Goal: Task Accomplishment & Management: Use online tool/utility

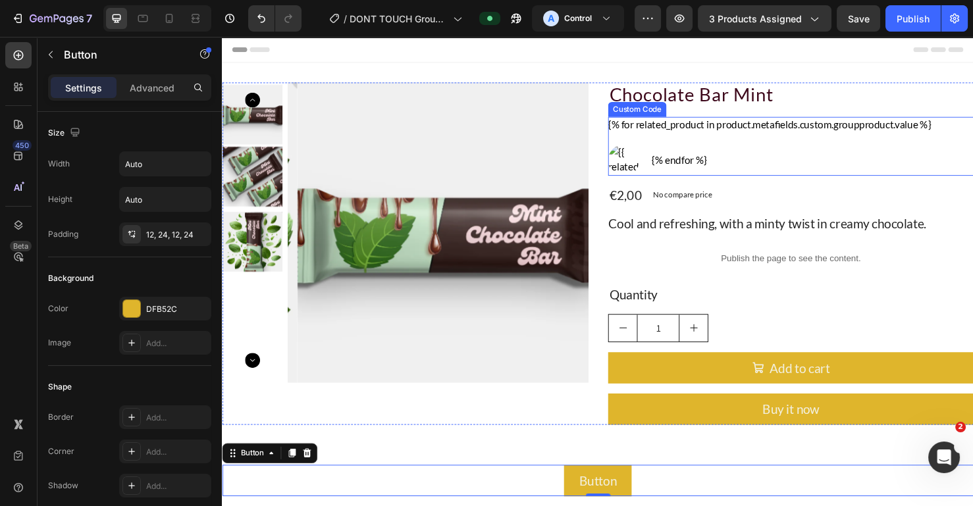
scroll to position [580, 0]
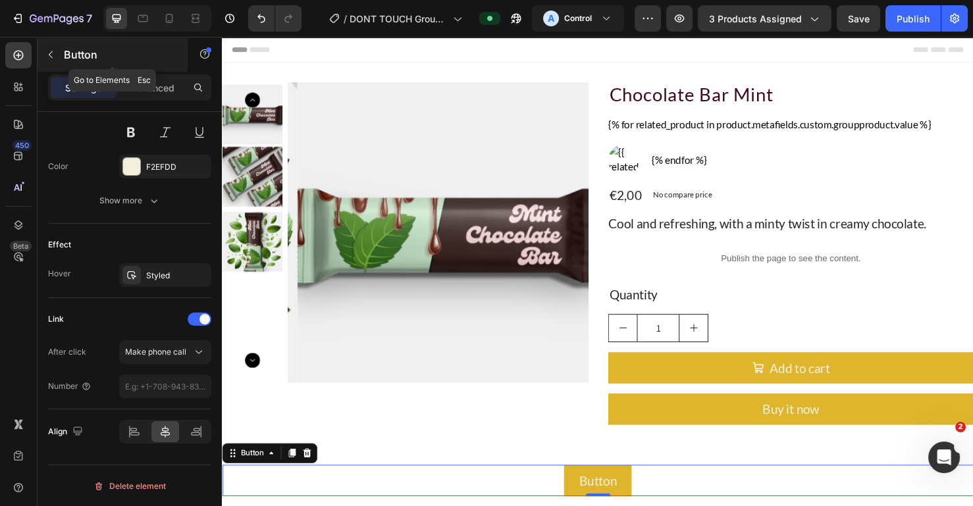
click at [54, 59] on icon "button" at bounding box center [50, 54] width 11 height 11
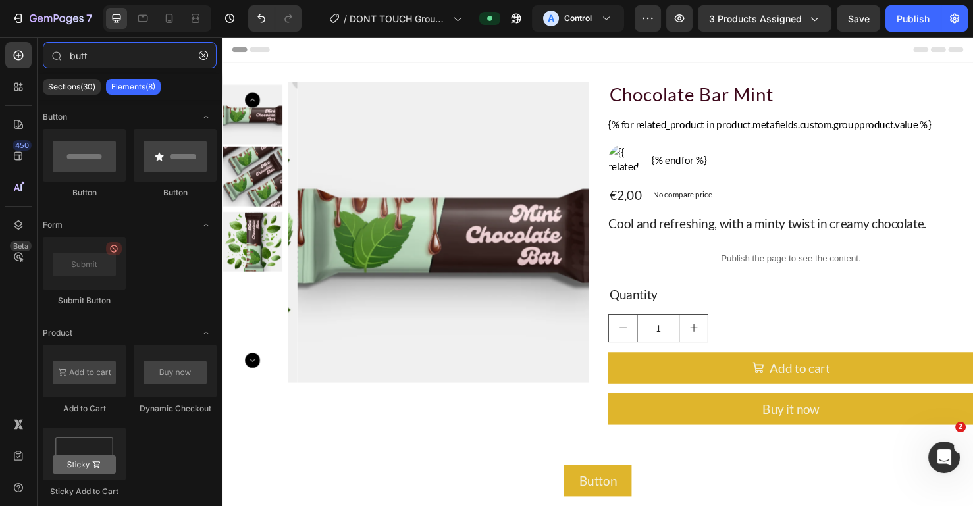
drag, startPoint x: 109, startPoint y: 51, endPoint x: 0, endPoint y: 46, distance: 108.7
click at [0, 46] on div "450 Beta butt Sections(30) Elements(8) Button Button Button Form Submit Button …" at bounding box center [111, 271] width 222 height 469
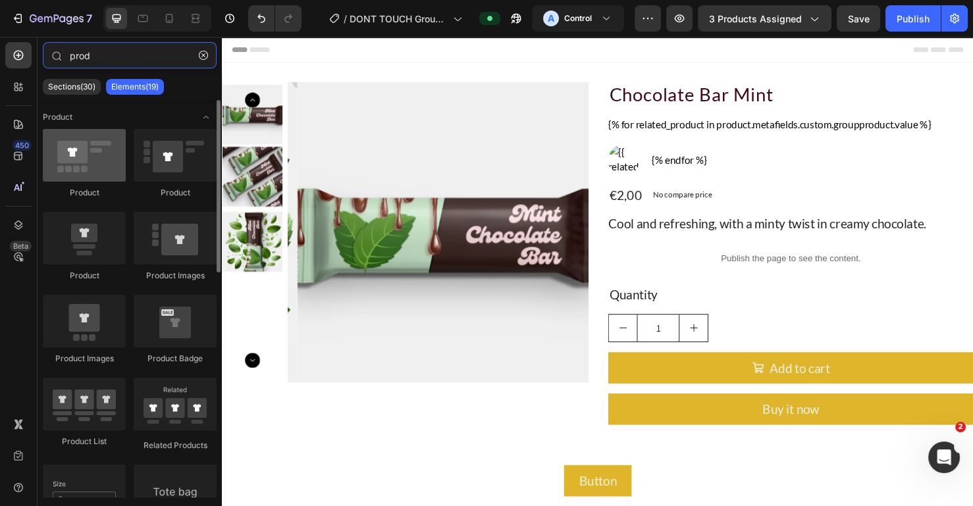
type input "prod"
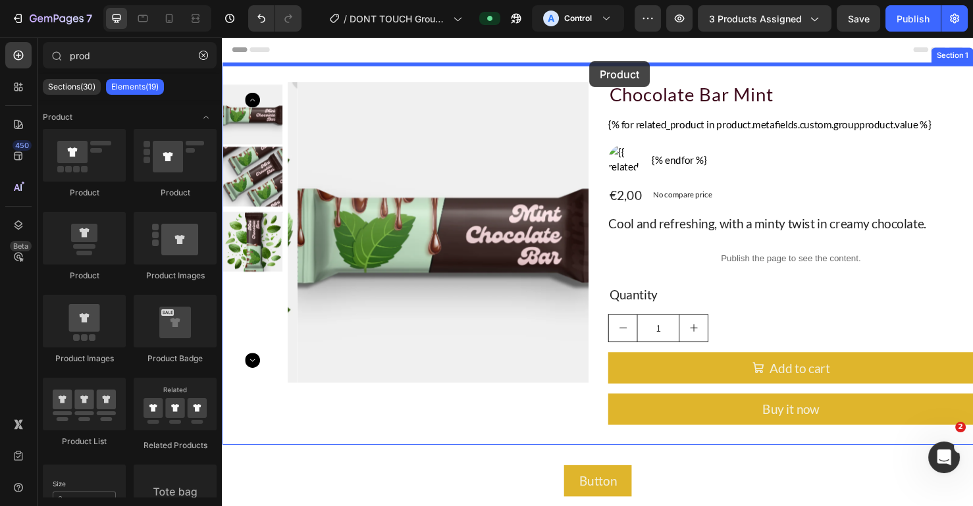
drag, startPoint x: 299, startPoint y: 201, endPoint x: 608, endPoint y: 63, distance: 338.4
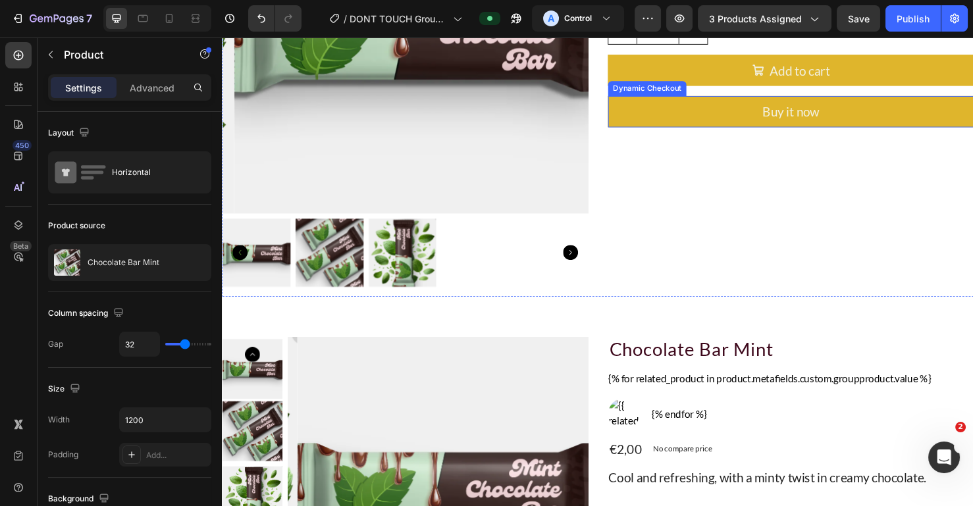
scroll to position [0, 0]
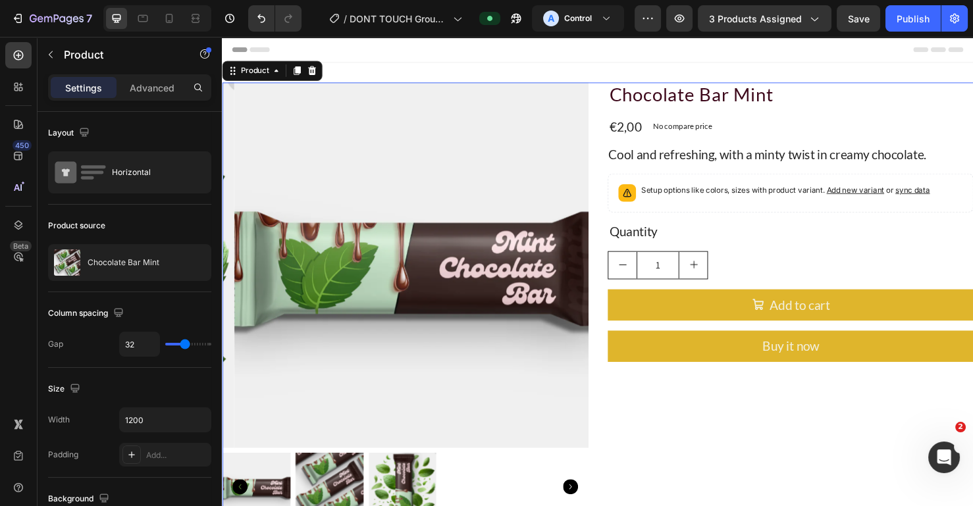
click at [613, 159] on div "Product Images Chocolate Bar Mint Product Title €2,00 Product Price Product Pri…" at bounding box center [617, 321] width 790 height 472
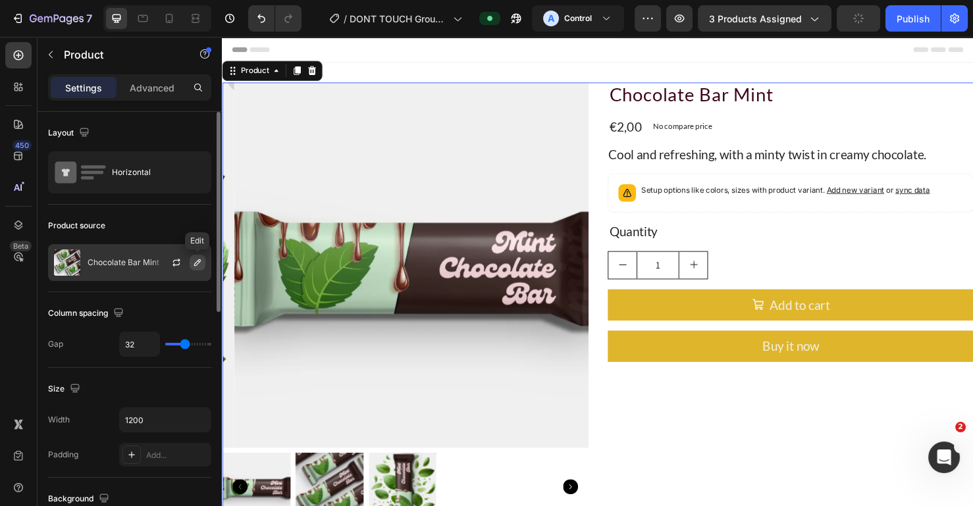
click at [199, 265] on icon "button" at bounding box center [197, 262] width 11 height 11
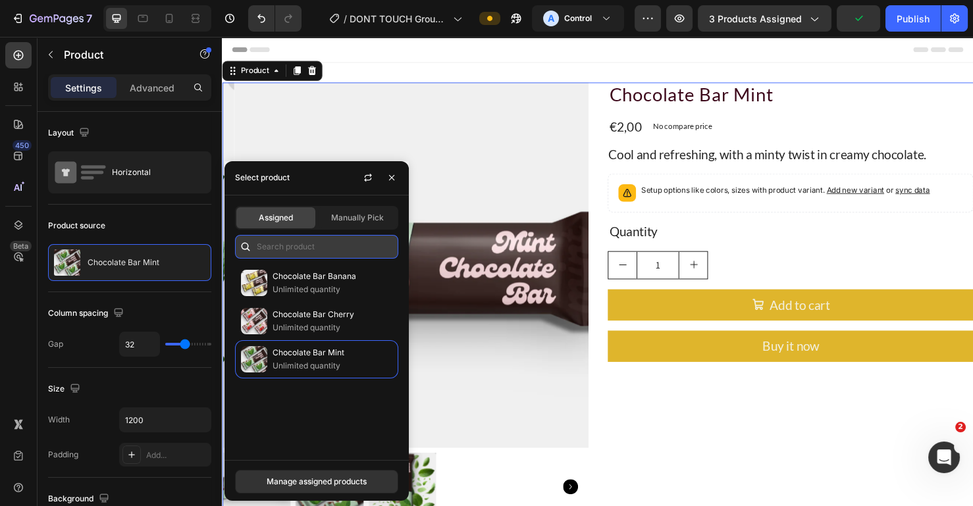
click at [353, 236] on input "text" at bounding box center [316, 247] width 163 height 24
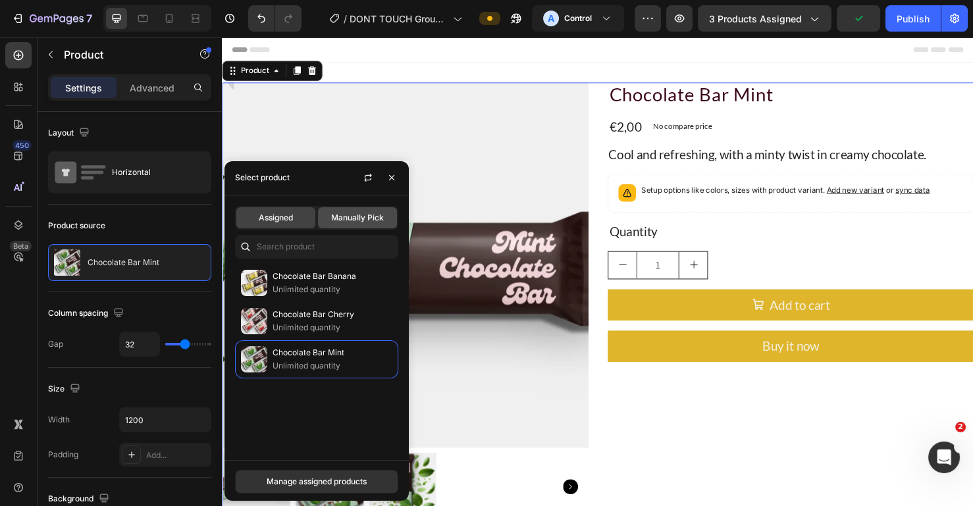
click at [353, 220] on span "Manually Pick" at bounding box center [357, 218] width 53 height 12
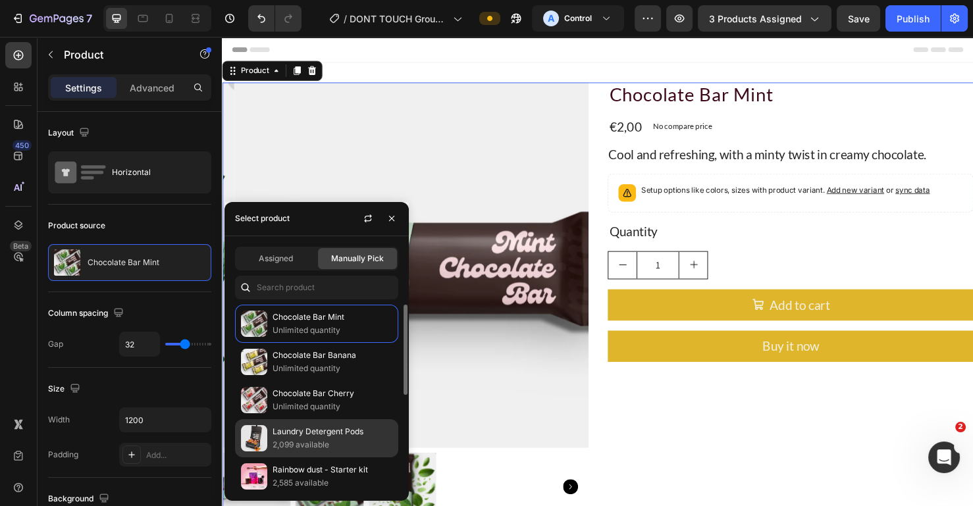
scroll to position [165, 0]
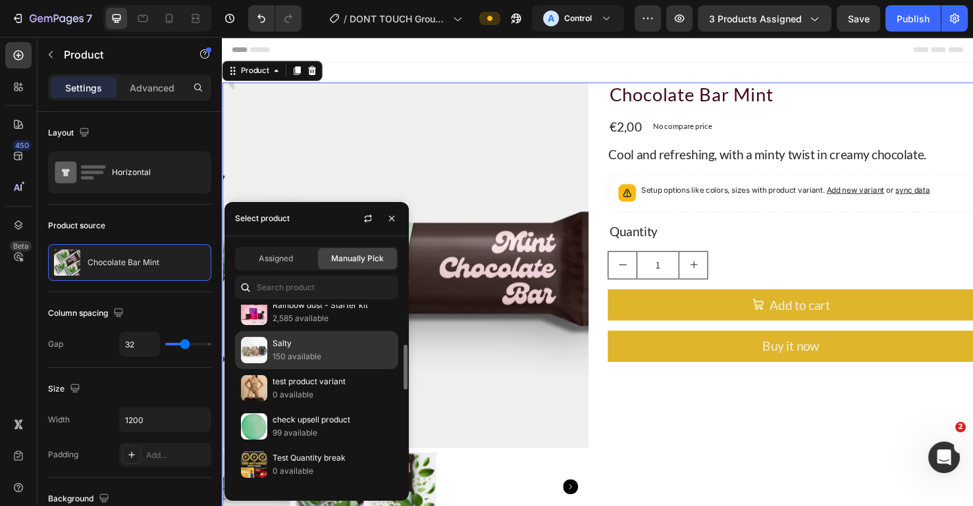
click at [330, 360] on p "150 available" at bounding box center [332, 356] width 120 height 13
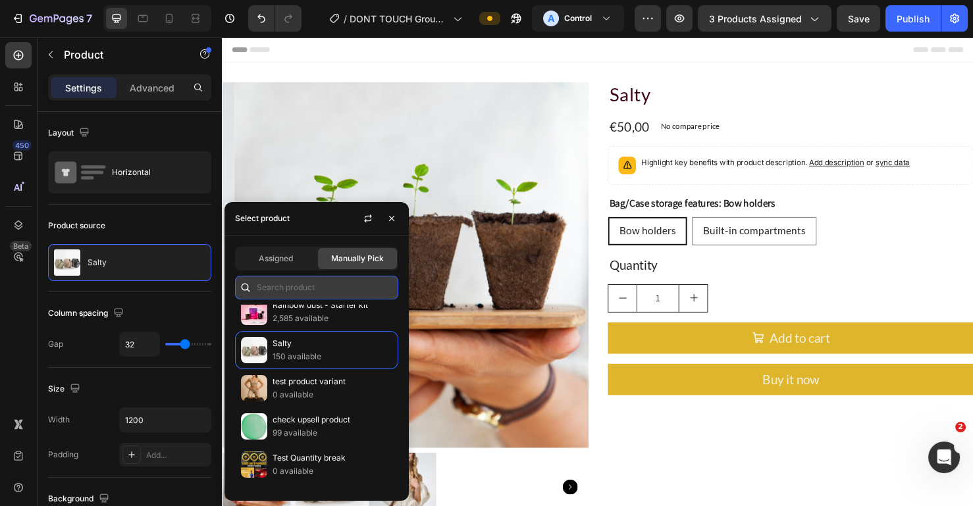
click at [274, 289] on input "text" at bounding box center [316, 288] width 163 height 24
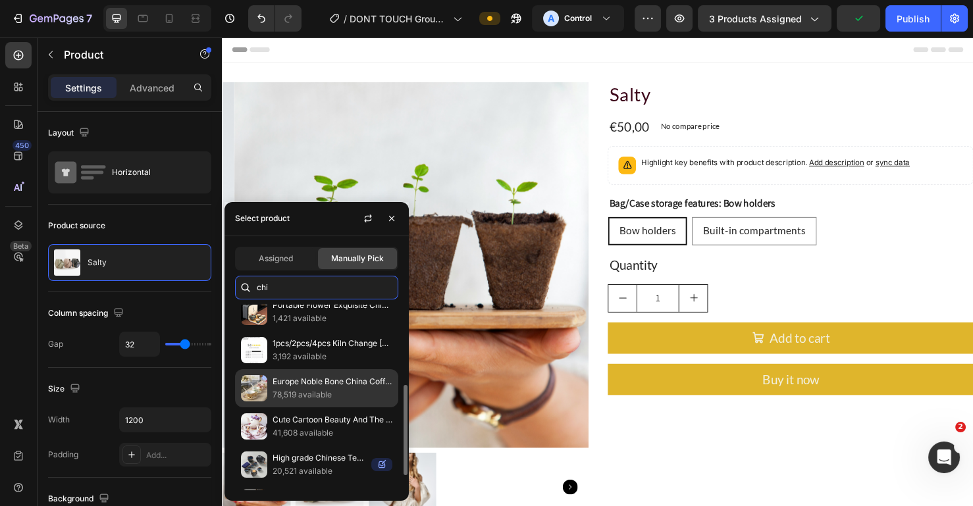
type input "chi"
click at [311, 393] on p "78,519 available" at bounding box center [332, 394] width 120 height 13
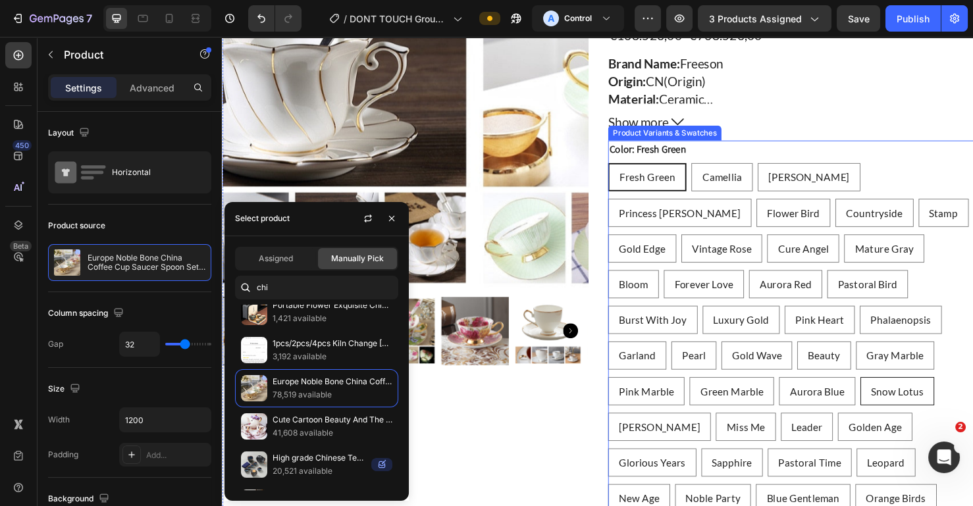
scroll to position [0, 0]
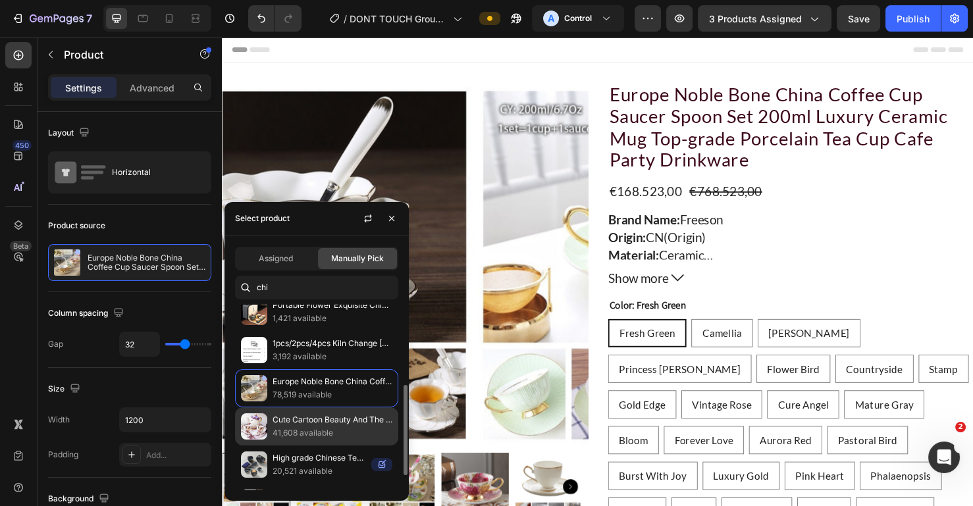
click at [319, 428] on p "41,608 available" at bounding box center [332, 432] width 120 height 13
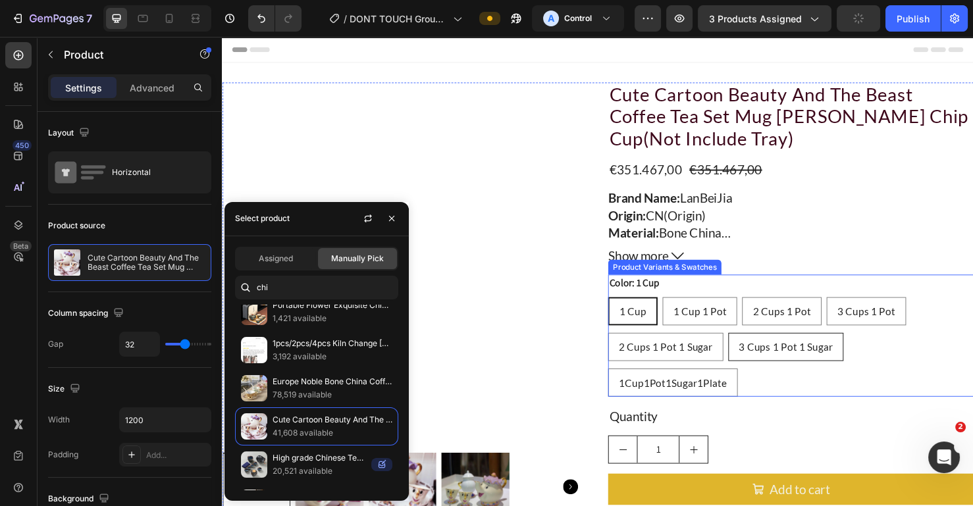
scroll to position [82, 0]
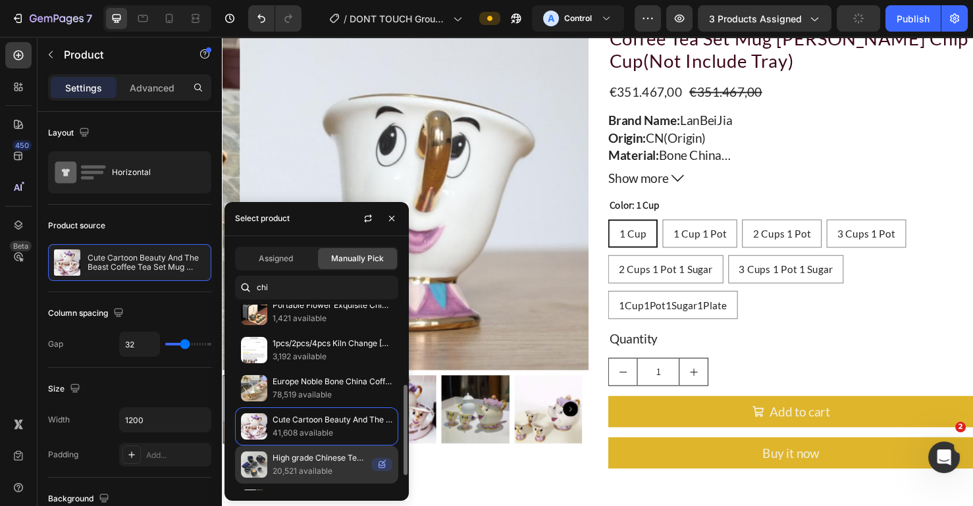
click at [303, 466] on p "20,521 available" at bounding box center [318, 471] width 93 height 13
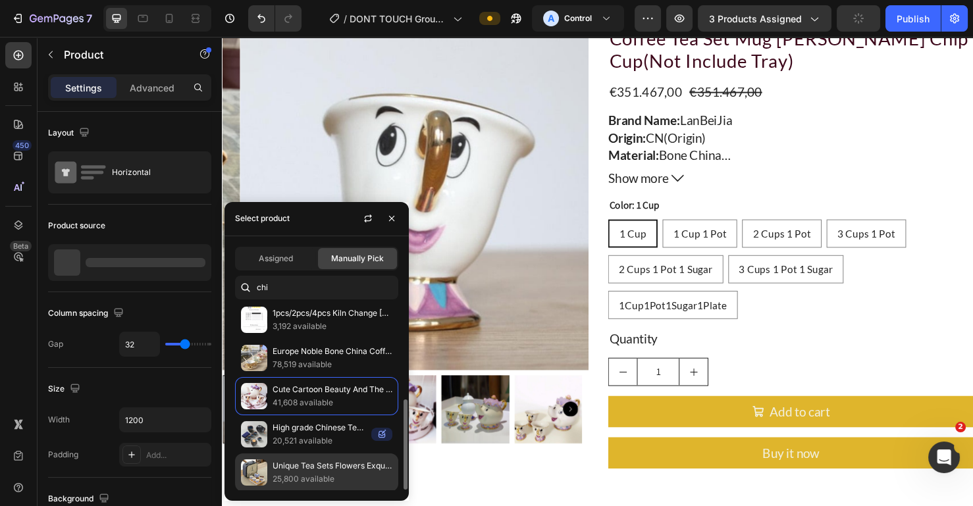
click at [291, 465] on p "Unique Tea Sets Flowers Exquisite Stone Grinding Shape Handmade Tea Pot Cup Set…" at bounding box center [332, 465] width 120 height 13
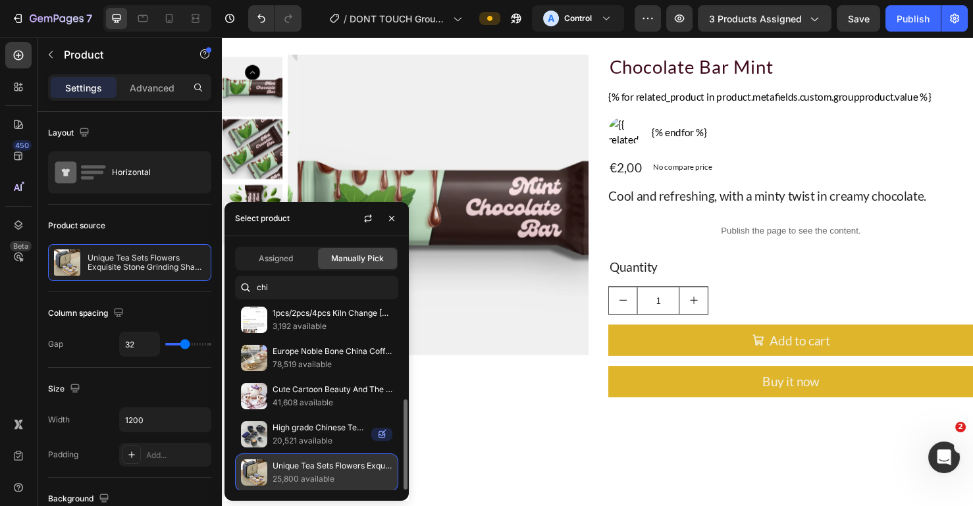
click at [295, 466] on p "Unique Tea Sets Flowers Exquisite Stone Grinding Shape Handmade Tea Pot Cup Set…" at bounding box center [332, 465] width 120 height 13
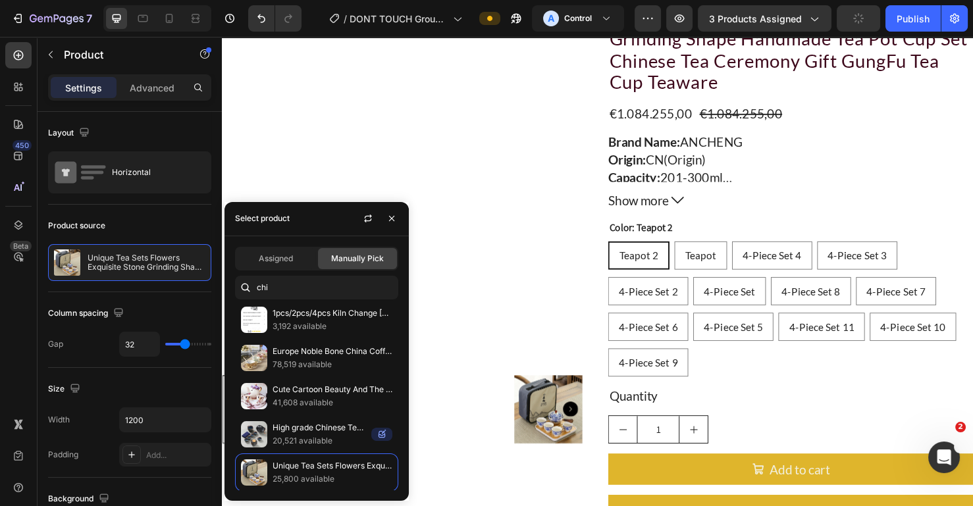
scroll to position [0, 0]
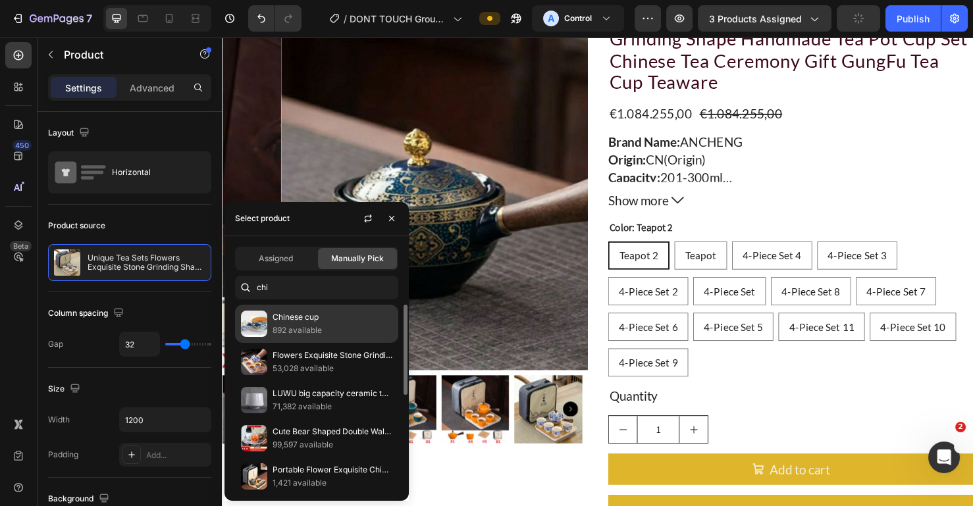
click at [315, 327] on p "892 available" at bounding box center [332, 330] width 120 height 13
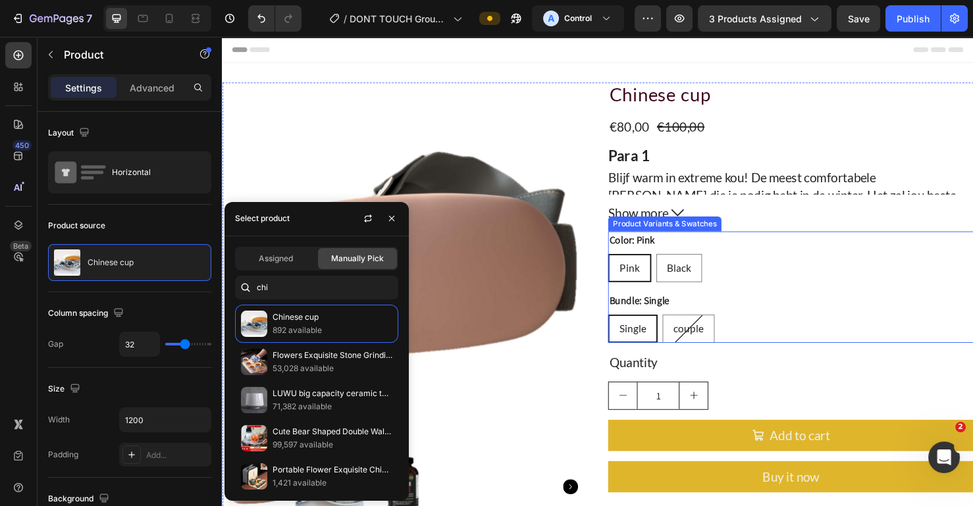
click at [810, 305] on div "Bundle: Single Single Single Single couple couple couple" at bounding box center [819, 331] width 384 height 53
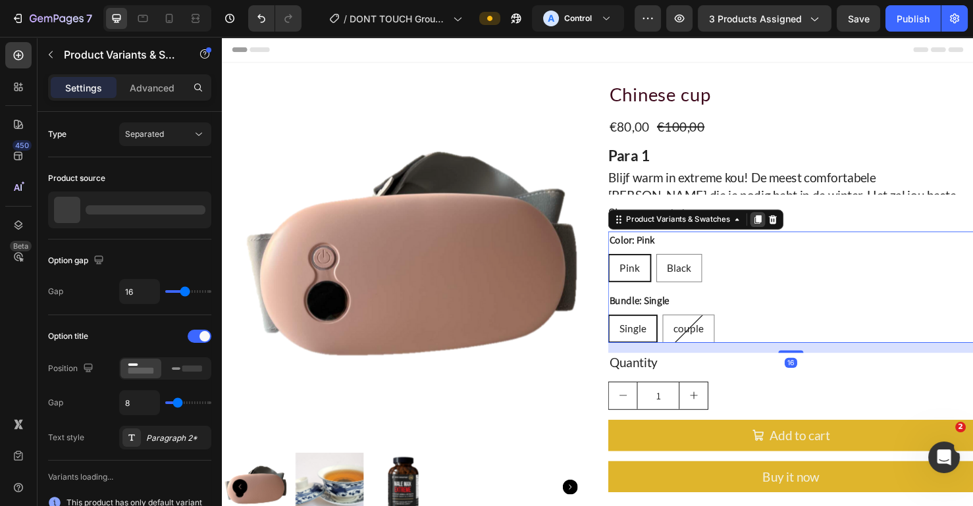
click at [779, 225] on icon at bounding box center [784, 229] width 11 height 11
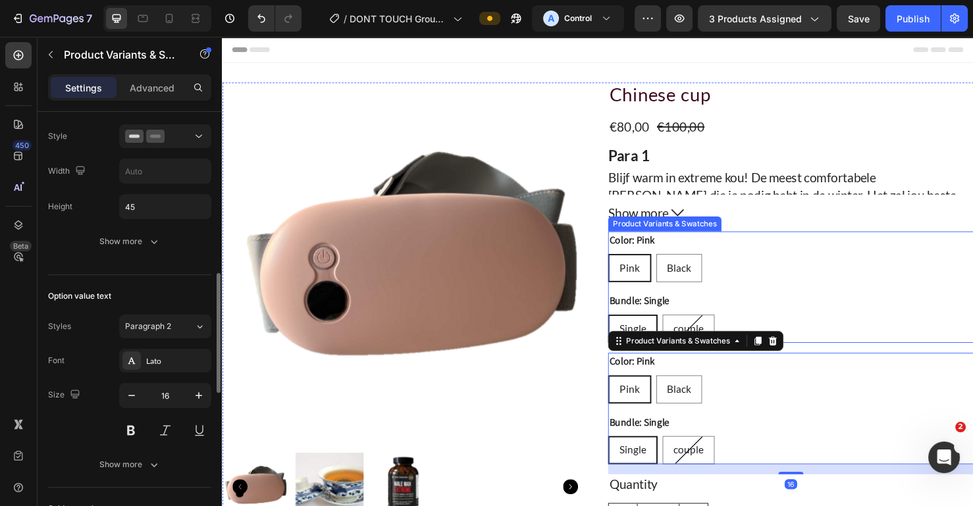
click at [769, 254] on div "Color: Pink Pink Pink Pink Black Black Black" at bounding box center [819, 267] width 384 height 53
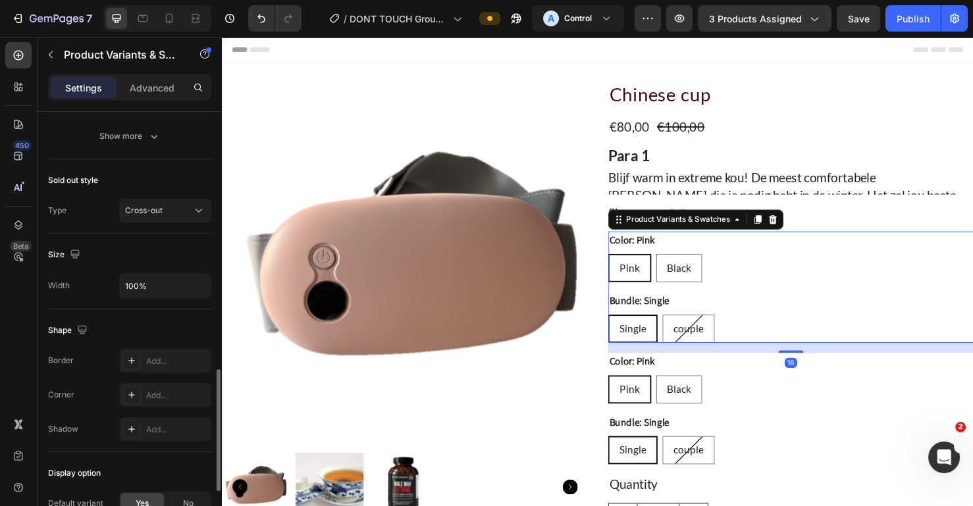
scroll to position [1092, 0]
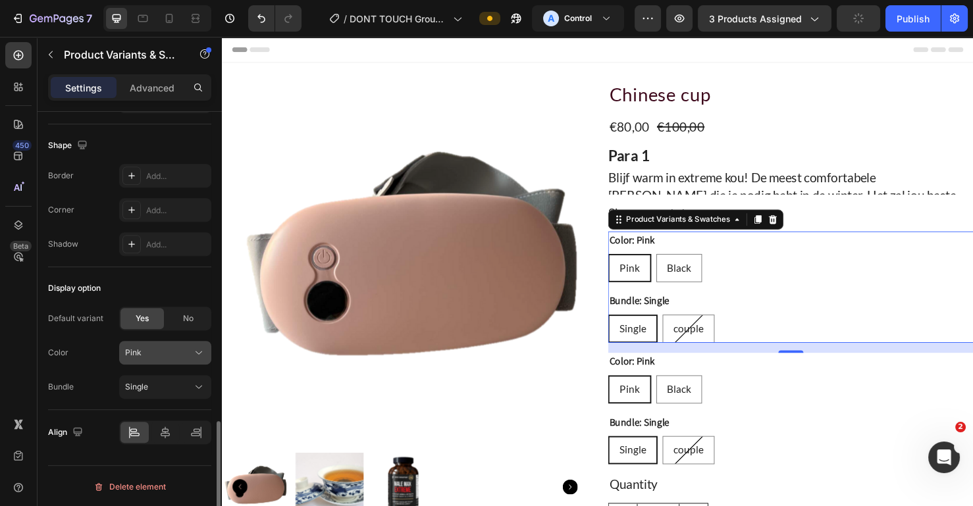
click at [163, 355] on div "Pink" at bounding box center [157, 353] width 64 height 12
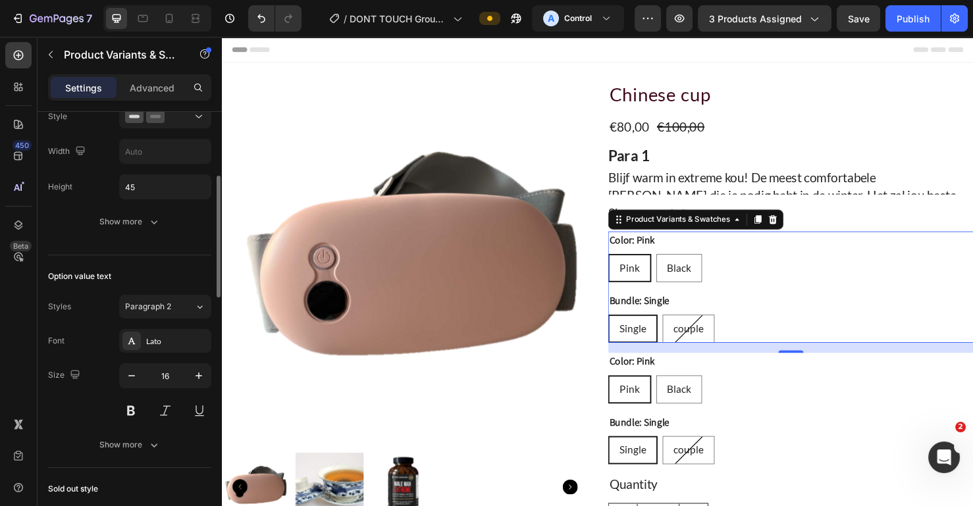
scroll to position [270, 0]
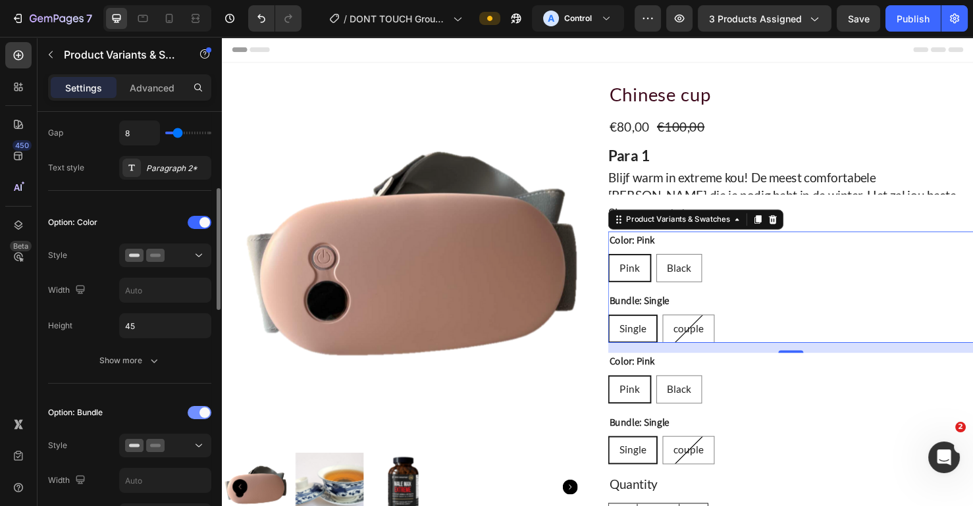
click at [197, 408] on div at bounding box center [200, 412] width 24 height 13
radio input "true"
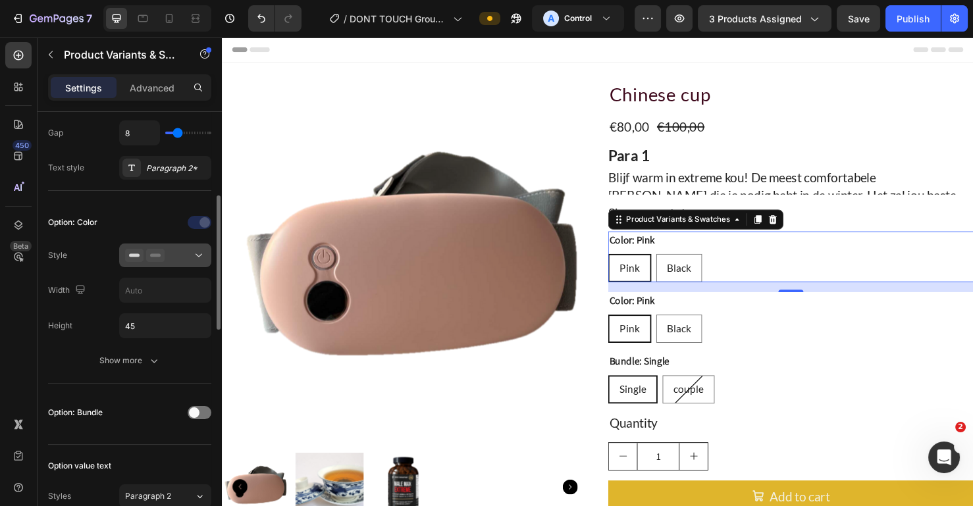
click at [179, 262] on button at bounding box center [165, 255] width 92 height 24
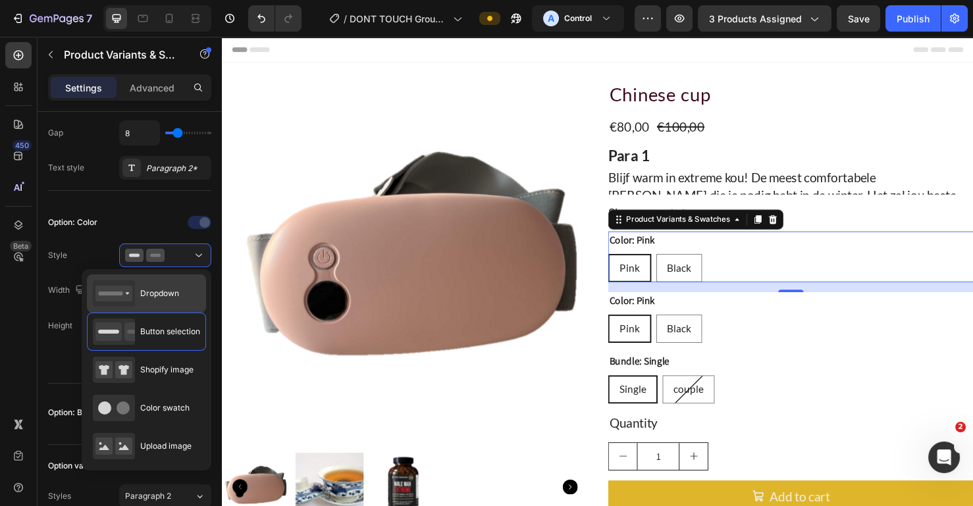
click at [161, 293] on span "Dropdown" at bounding box center [159, 294] width 39 height 12
type input "100%"
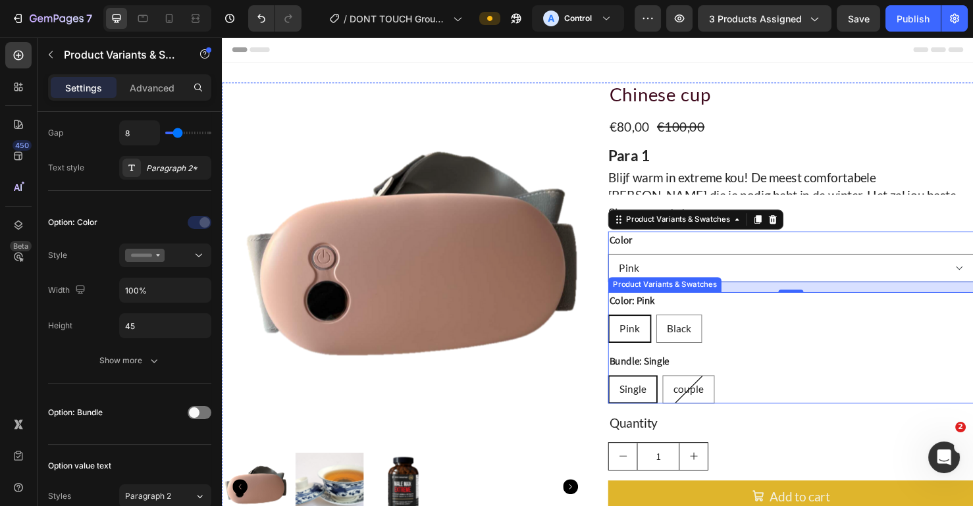
click at [774, 384] on div "Bundle: Single Single Single Single couple couple couple" at bounding box center [819, 395] width 384 height 53
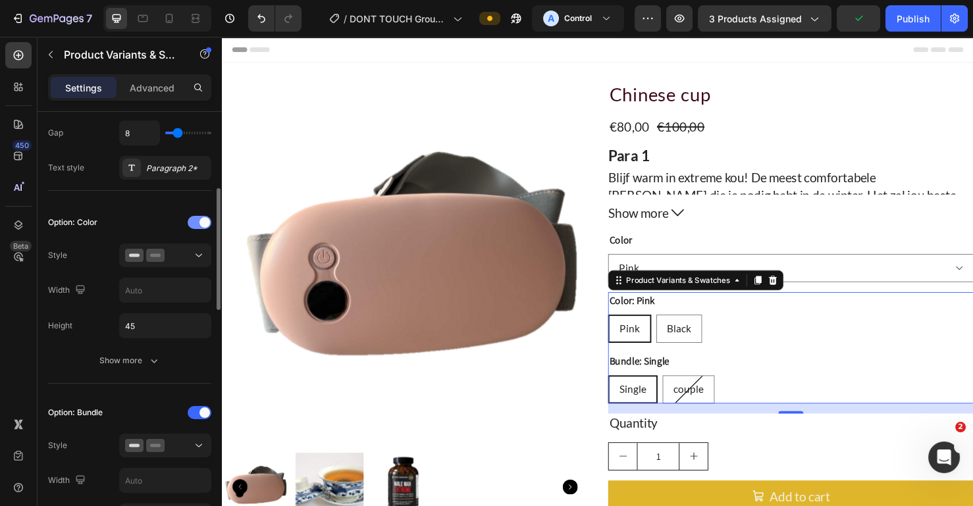
click at [199, 221] on span at bounding box center [204, 222] width 11 height 11
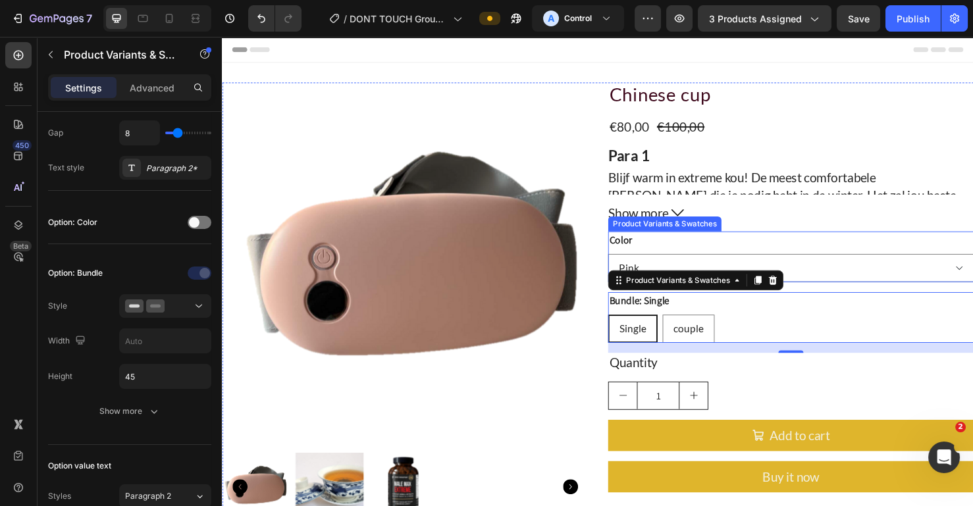
click at [888, 258] on div "Color Pink Black" at bounding box center [819, 267] width 384 height 53
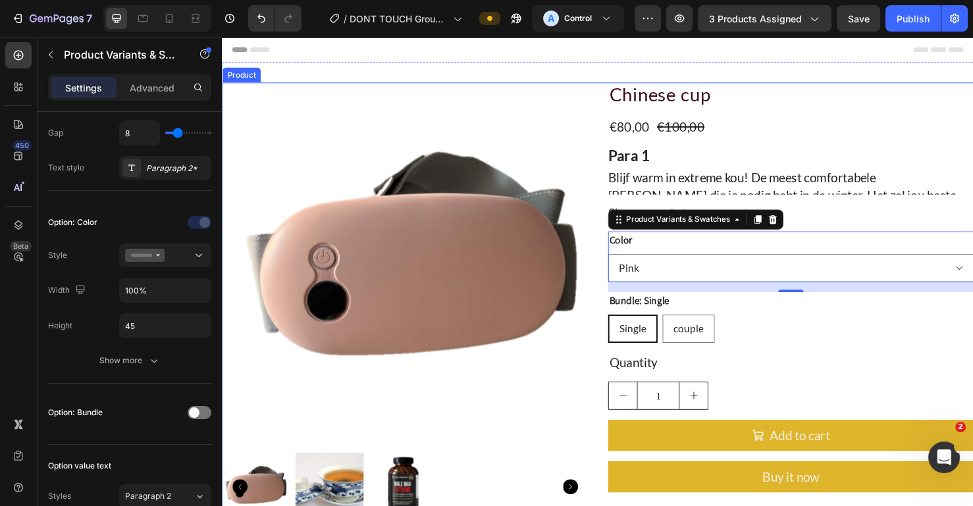
click at [876, 221] on button "Show more" at bounding box center [819, 221] width 384 height 17
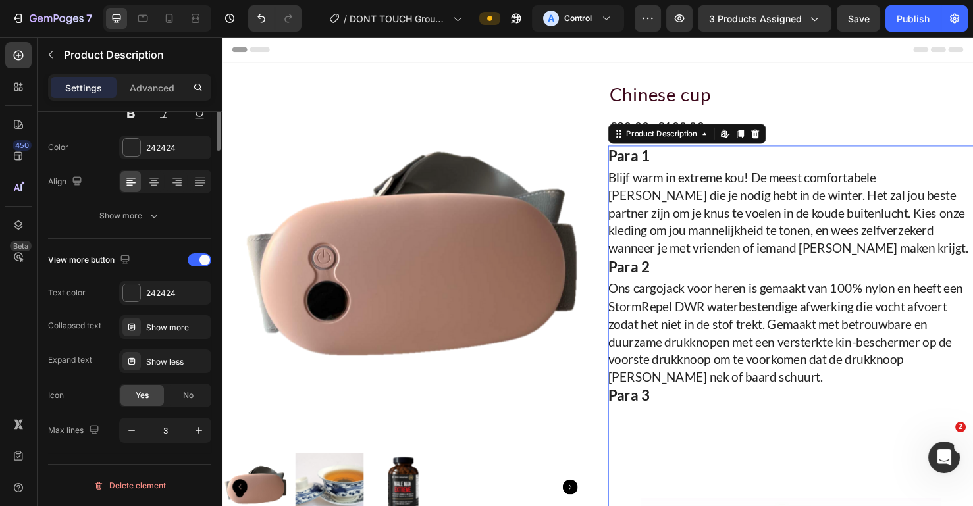
scroll to position [0, 0]
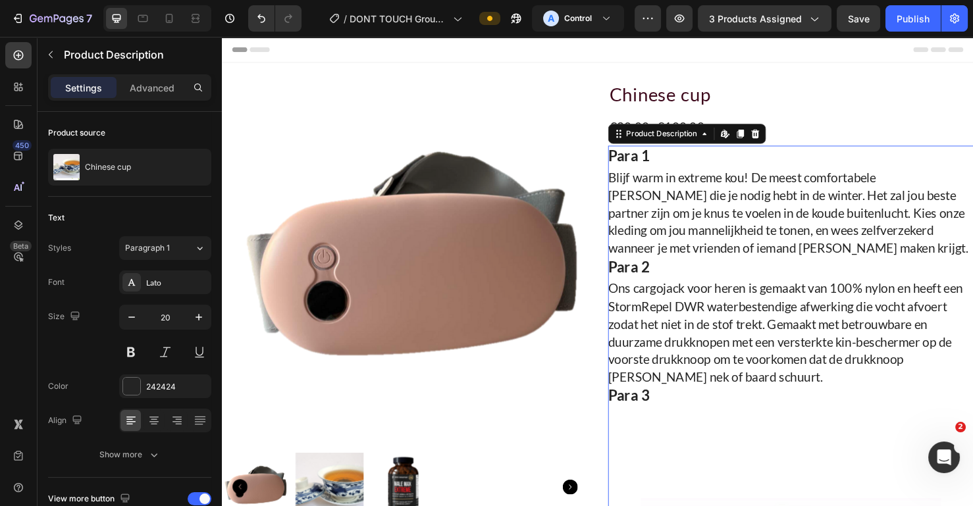
click at [779, 136] on icon at bounding box center [782, 138] width 9 height 9
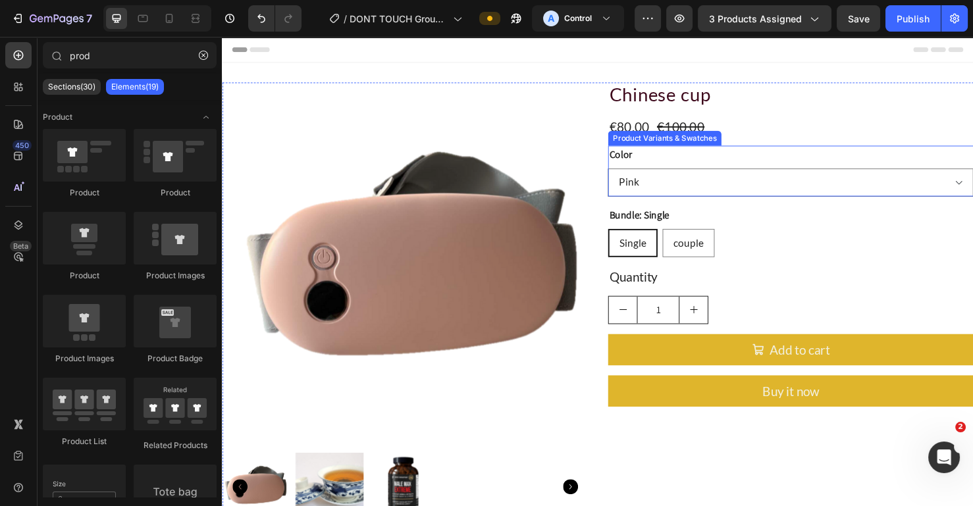
click at [765, 167] on div "Color Pink Black" at bounding box center [819, 177] width 384 height 53
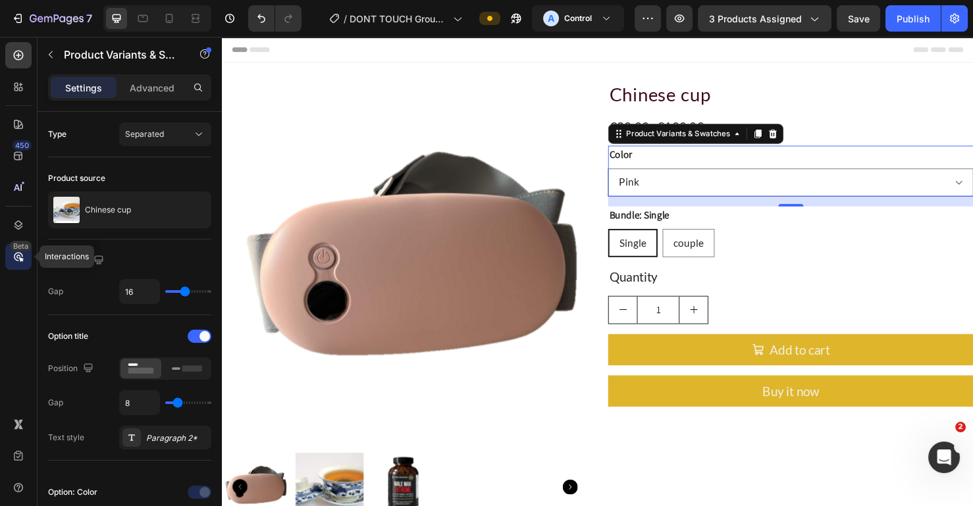
click at [17, 255] on icon at bounding box center [18, 257] width 4 height 4
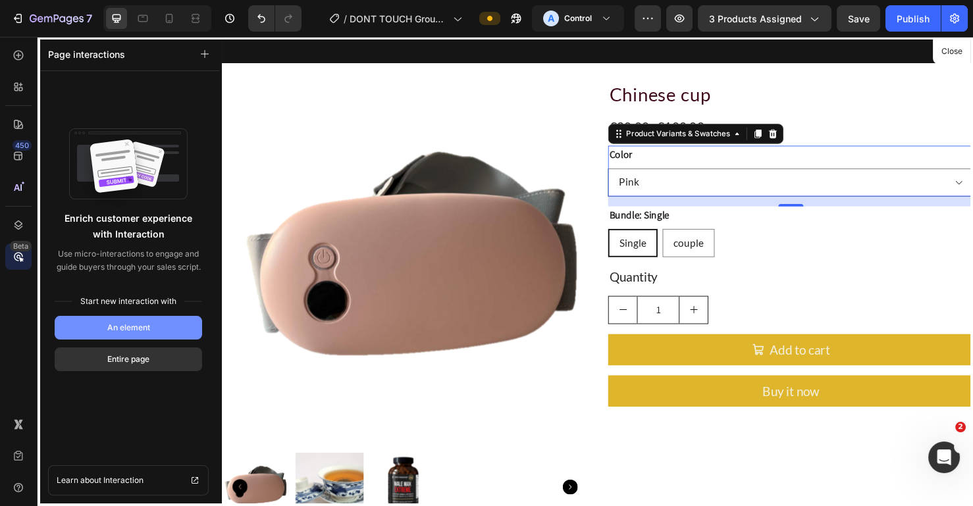
click at [102, 321] on button "An element" at bounding box center [128, 328] width 147 height 24
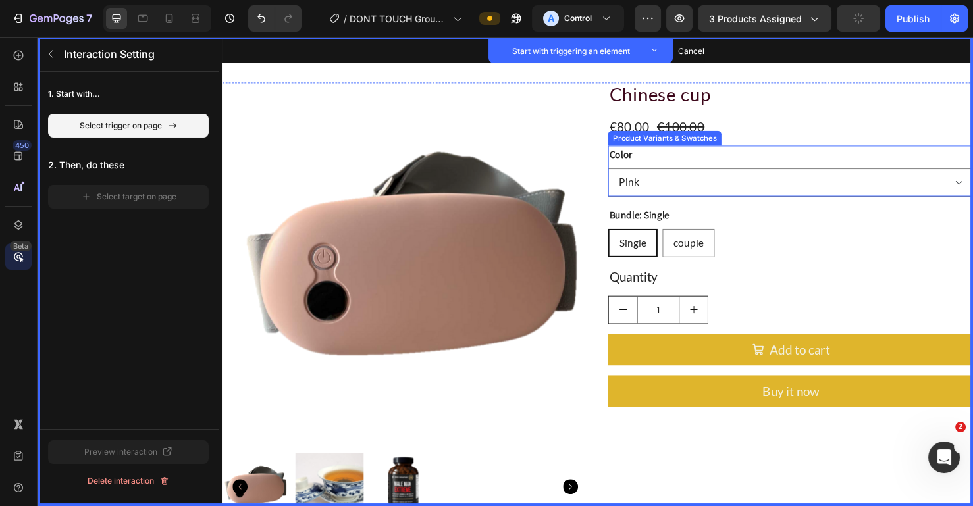
click at [673, 169] on div "Color Pink Black" at bounding box center [819, 177] width 384 height 53
click at [694, 147] on div "Product Variants & Swatches" at bounding box center [687, 144] width 114 height 12
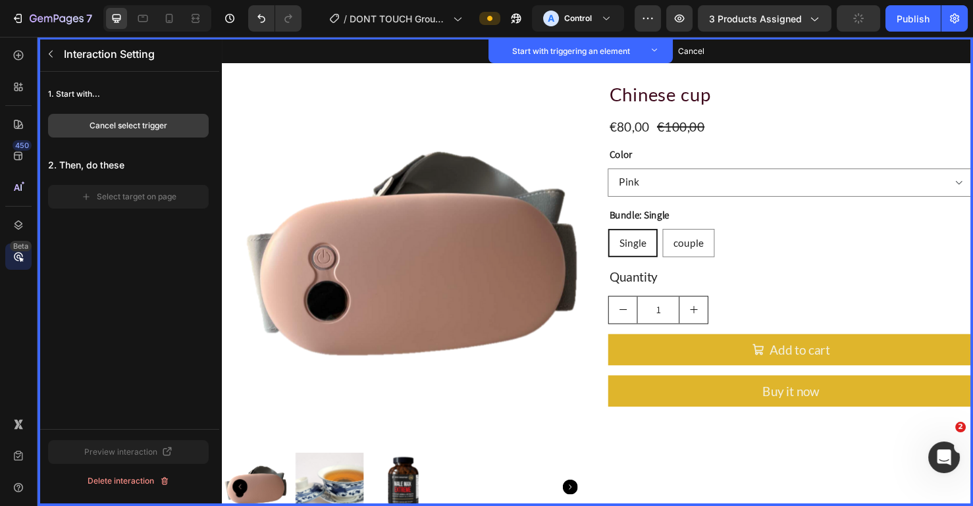
click at [156, 123] on div "Cancel select trigger" at bounding box center [128, 126] width 78 height 12
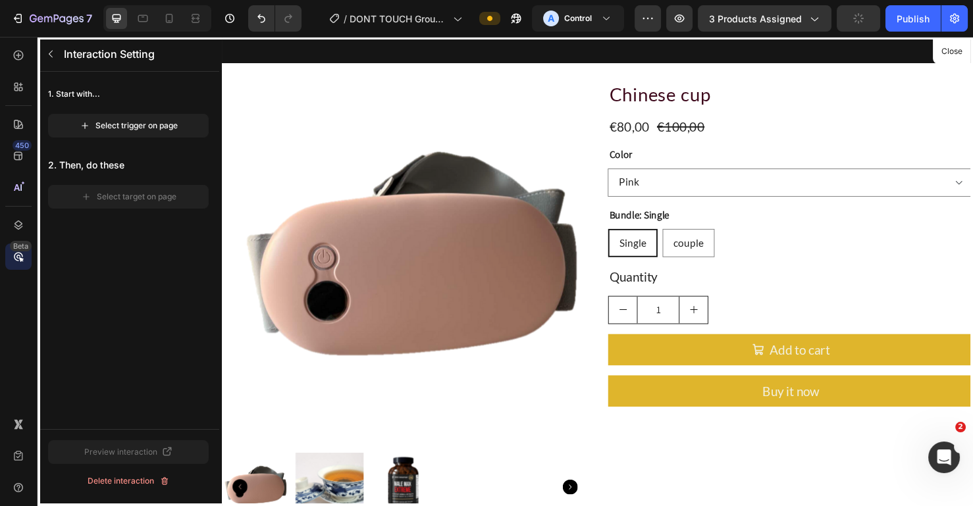
click at [690, 190] on div at bounding box center [617, 284] width 790 height 494
click at [127, 131] on div "Select trigger on page" at bounding box center [129, 126] width 98 height 12
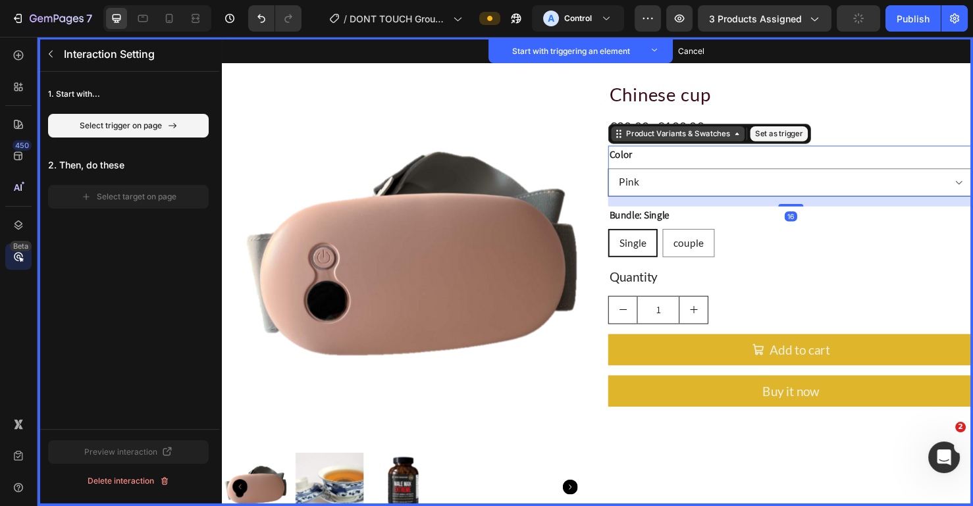
click at [703, 145] on div "Product Variants & Swatches" at bounding box center [700, 139] width 140 height 16
click at [788, 138] on button "Set as trigger" at bounding box center [806, 139] width 61 height 16
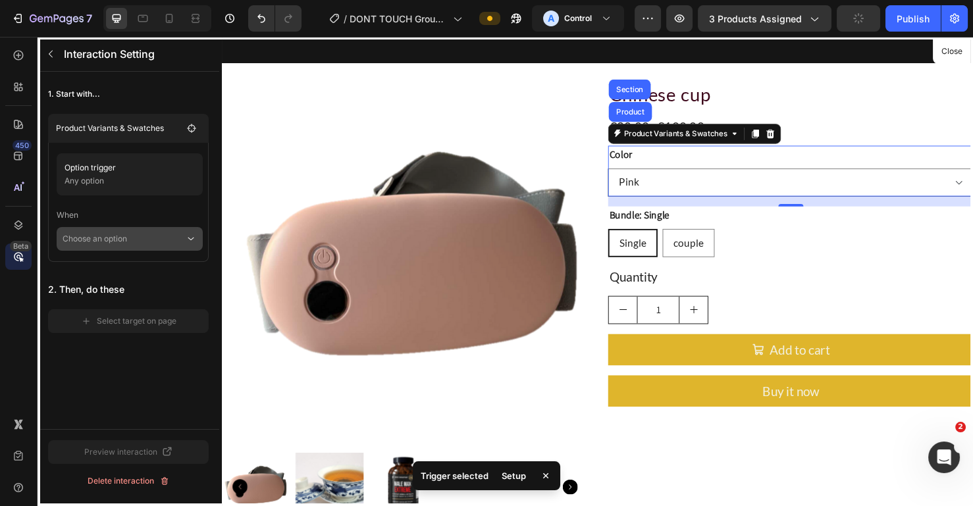
click at [161, 237] on p "Choose an option" at bounding box center [124, 239] width 122 height 24
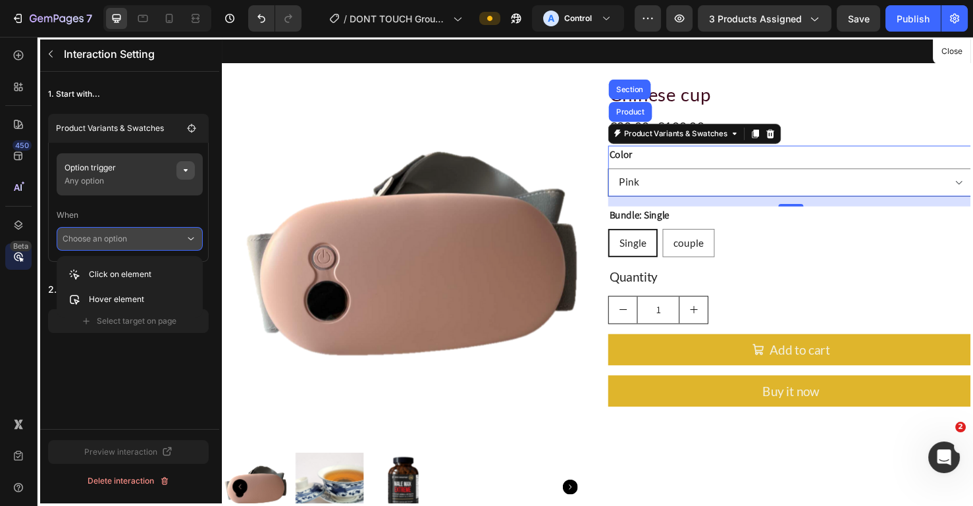
click at [190, 175] on icon "button" at bounding box center [185, 170] width 11 height 11
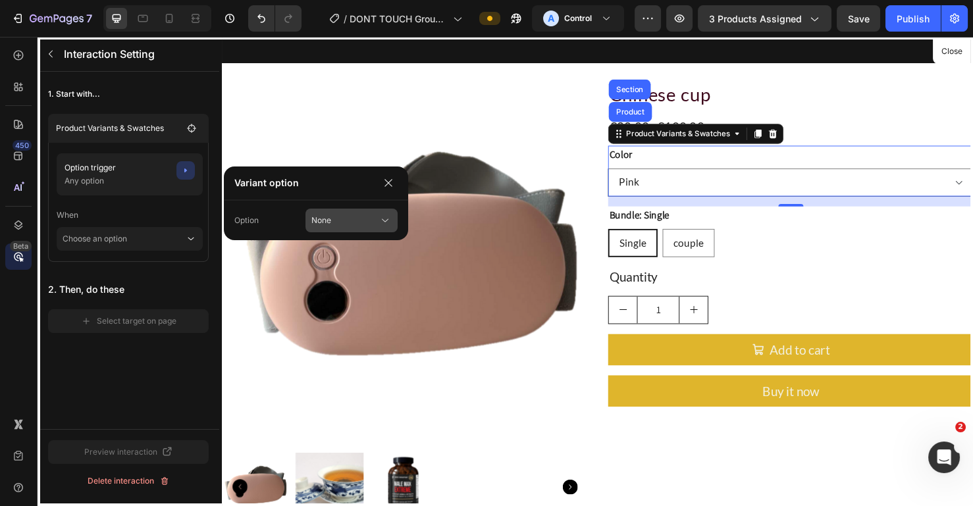
click at [372, 221] on div "None" at bounding box center [343, 221] width 64 height 12
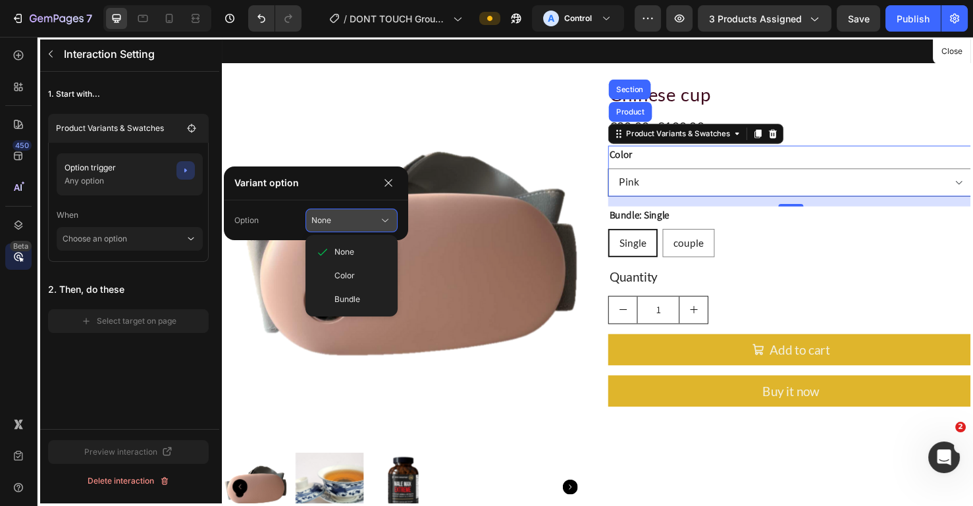
click at [372, 221] on div "None" at bounding box center [343, 221] width 64 height 12
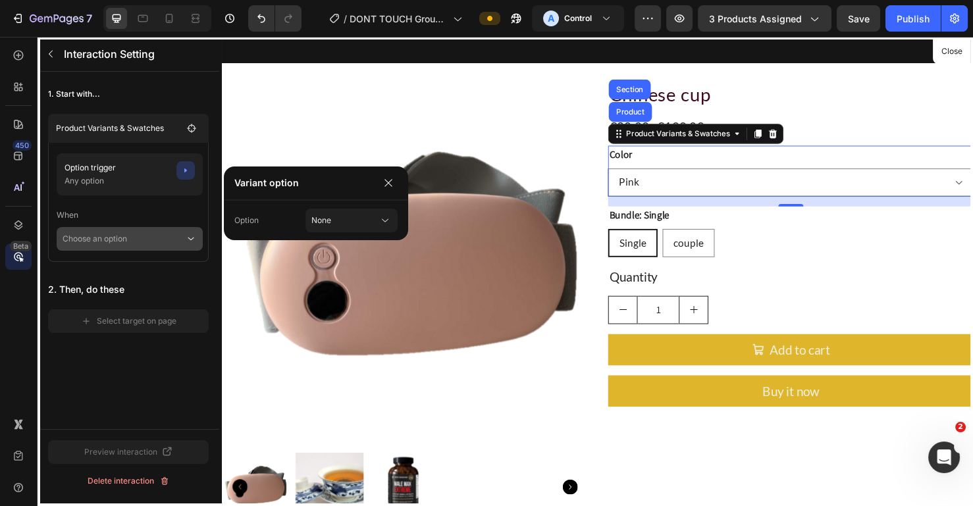
click at [161, 237] on p "Choose an option" at bounding box center [124, 239] width 122 height 24
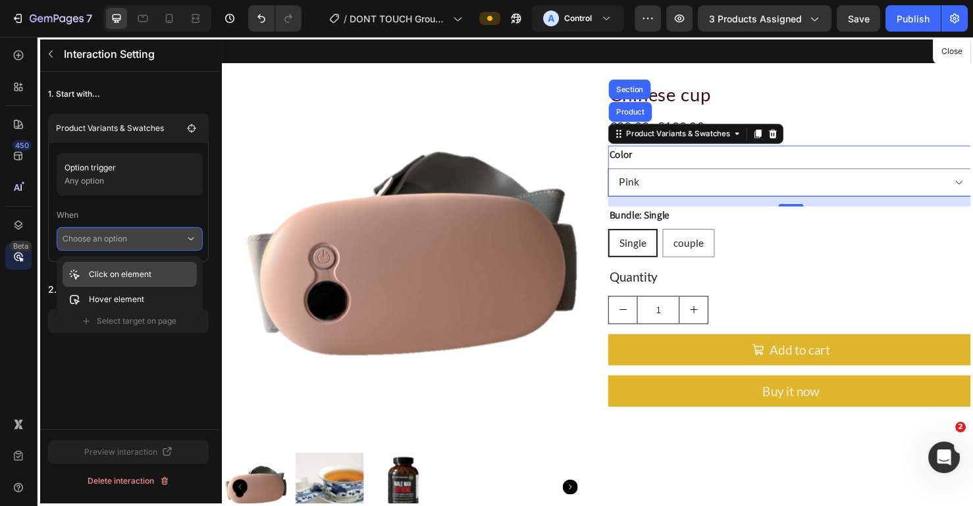
click at [168, 287] on div "Click on element" at bounding box center [130, 299] width 134 height 25
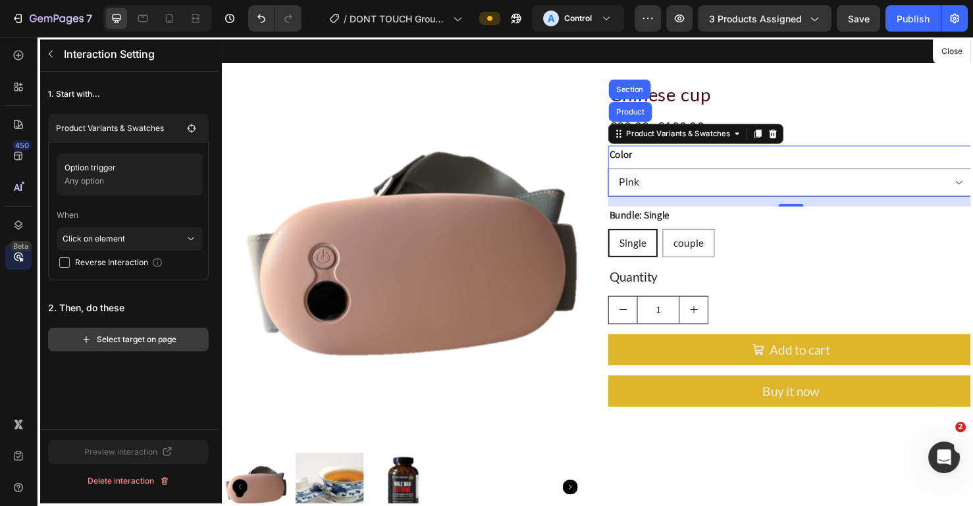
click at [149, 336] on div "Select target on page" at bounding box center [128, 340] width 95 height 12
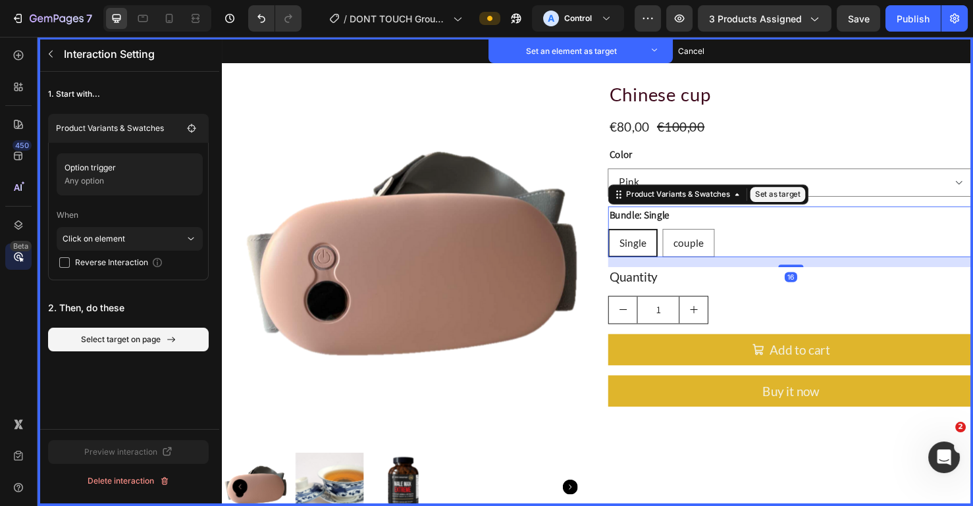
click at [757, 266] on div "Single Single Single couple couple couple" at bounding box center [819, 254] width 384 height 30
click at [805, 198] on button "Set as target" at bounding box center [805, 203] width 58 height 16
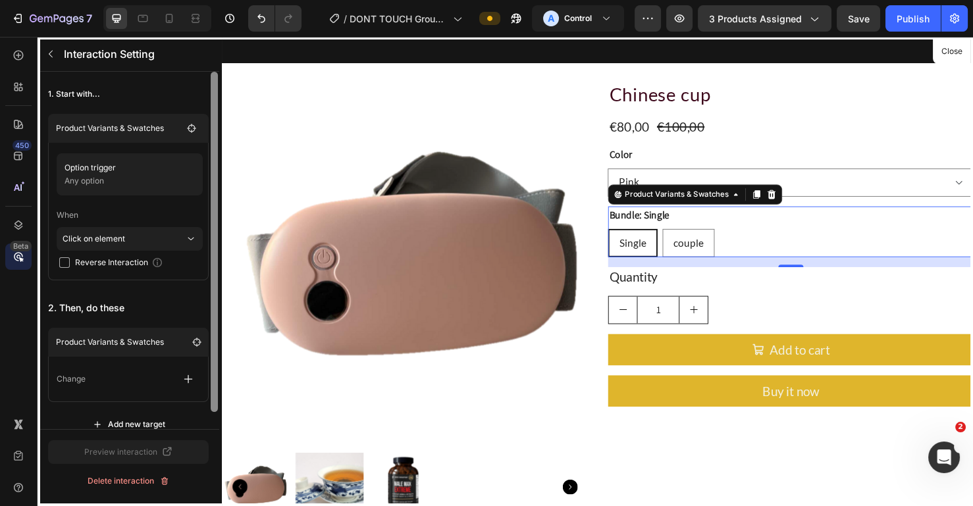
scroll to position [17, 0]
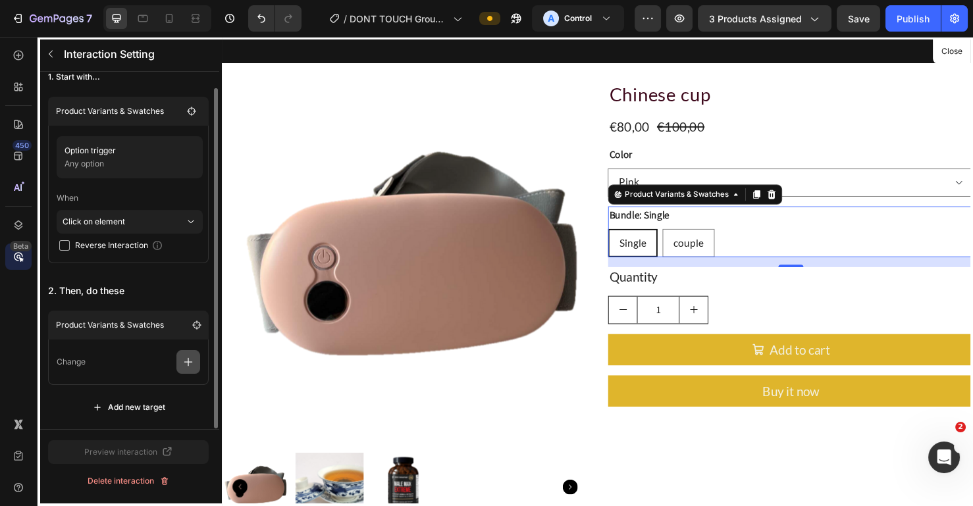
click at [190, 357] on icon "button" at bounding box center [188, 361] width 13 height 13
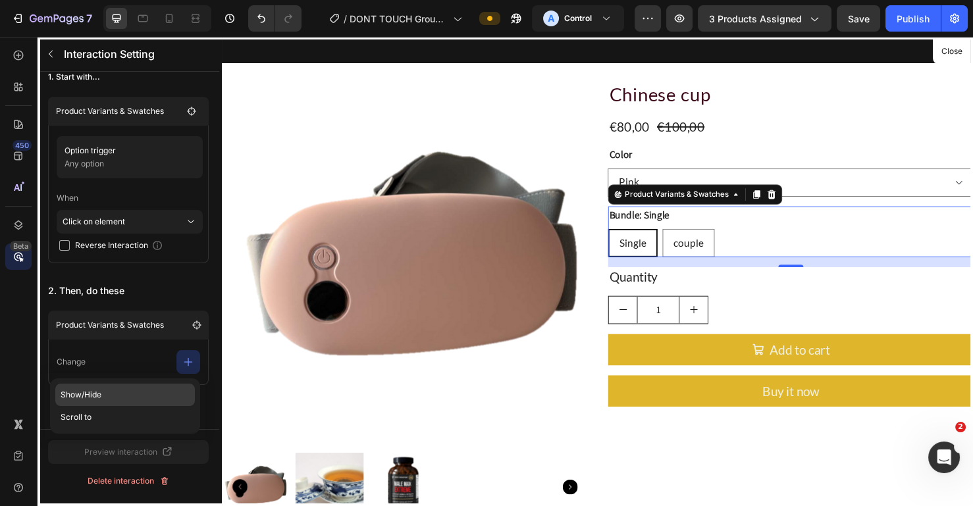
click at [117, 406] on p "Show/Hide" at bounding box center [125, 417] width 140 height 22
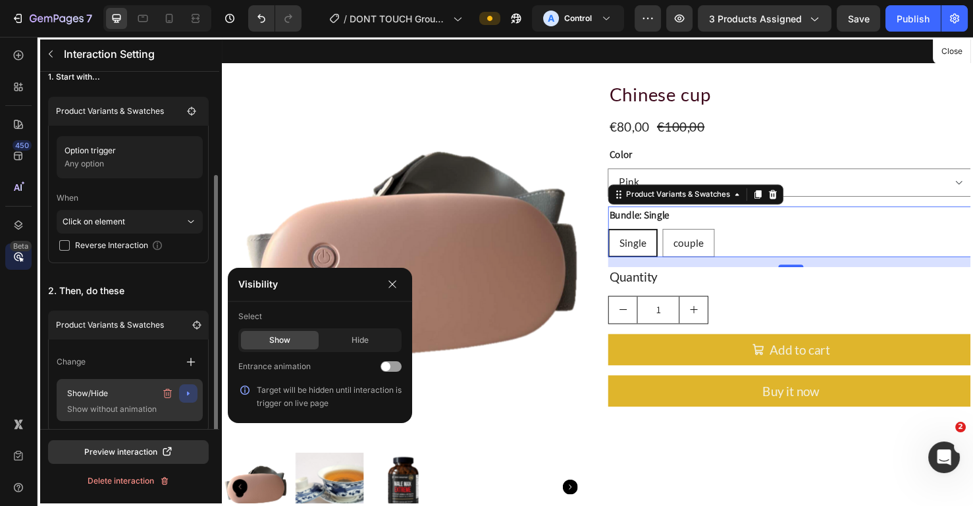
scroll to position [65, 0]
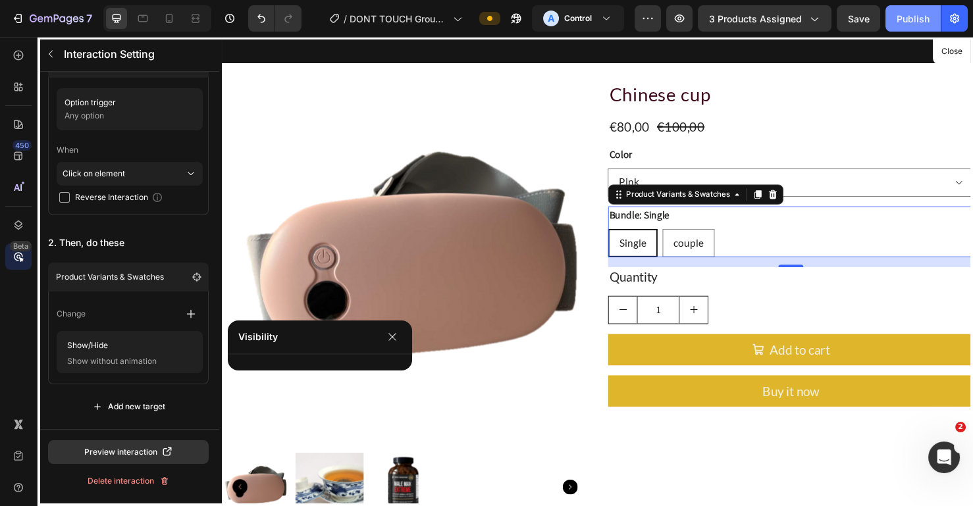
click at [906, 24] on div "Publish" at bounding box center [912, 19] width 33 height 14
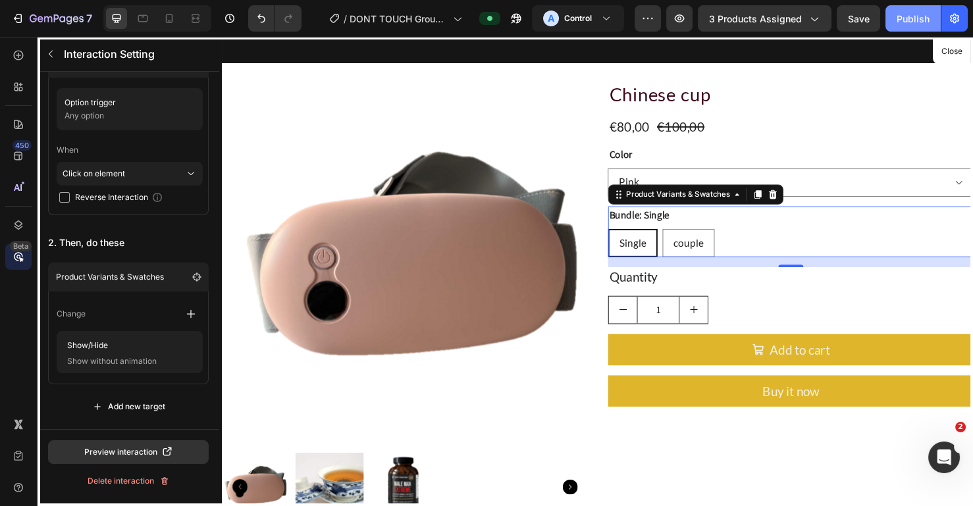
click at [908, 22] on div "Publish" at bounding box center [912, 19] width 33 height 14
click at [522, 14] on icon "button" at bounding box center [515, 18] width 13 height 13
click at [440, 106] on div at bounding box center [617, 284] width 790 height 494
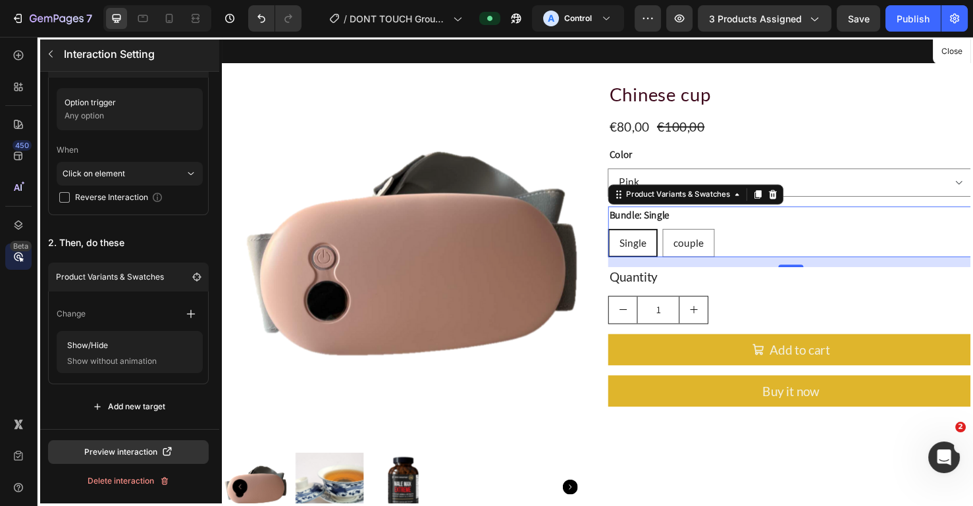
click at [57, 55] on button "button" at bounding box center [50, 53] width 21 height 21
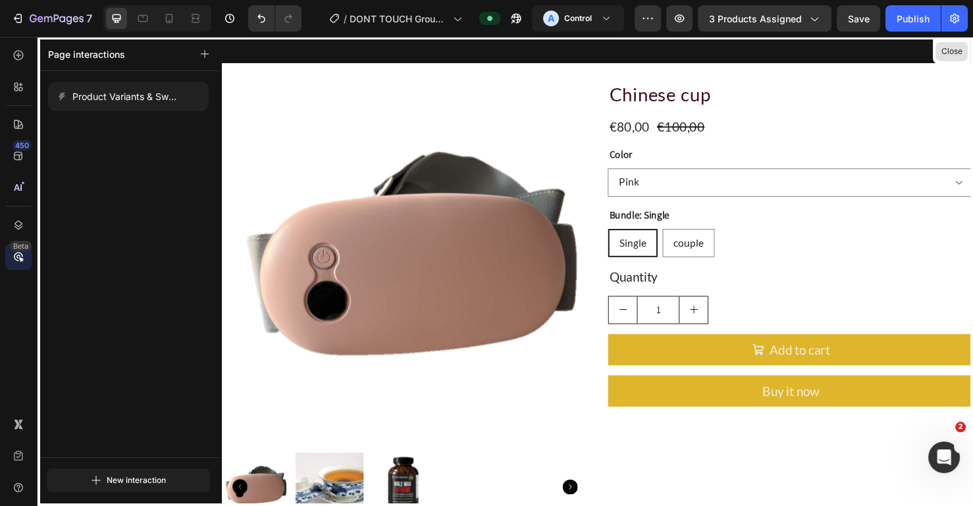
click at [955, 49] on button "Close" at bounding box center [951, 51] width 32 height 19
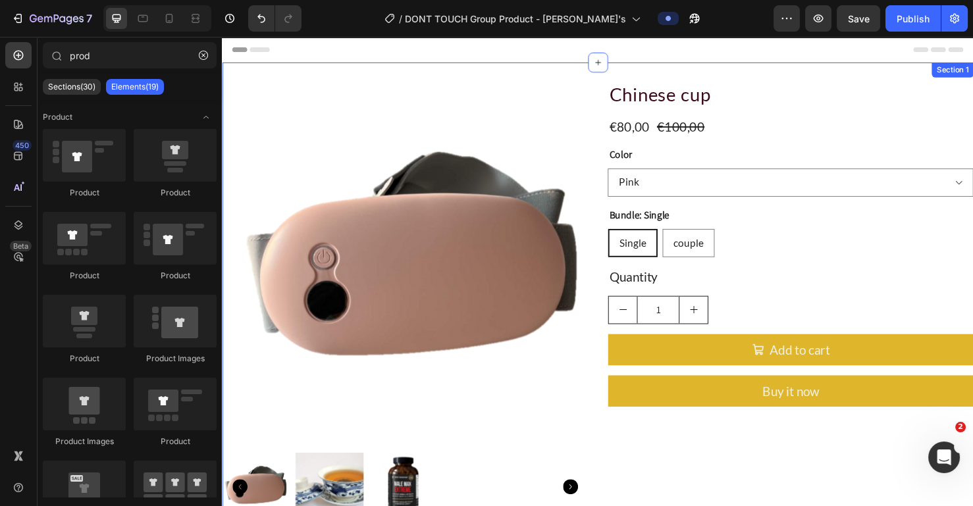
click at [972, 72] on div "Section 1" at bounding box center [989, 72] width 39 height 12
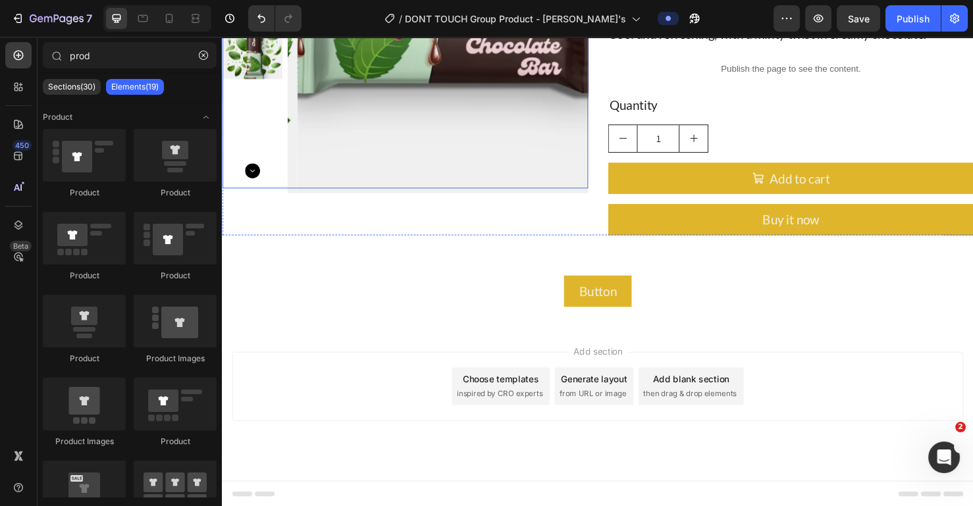
scroll to position [0, 0]
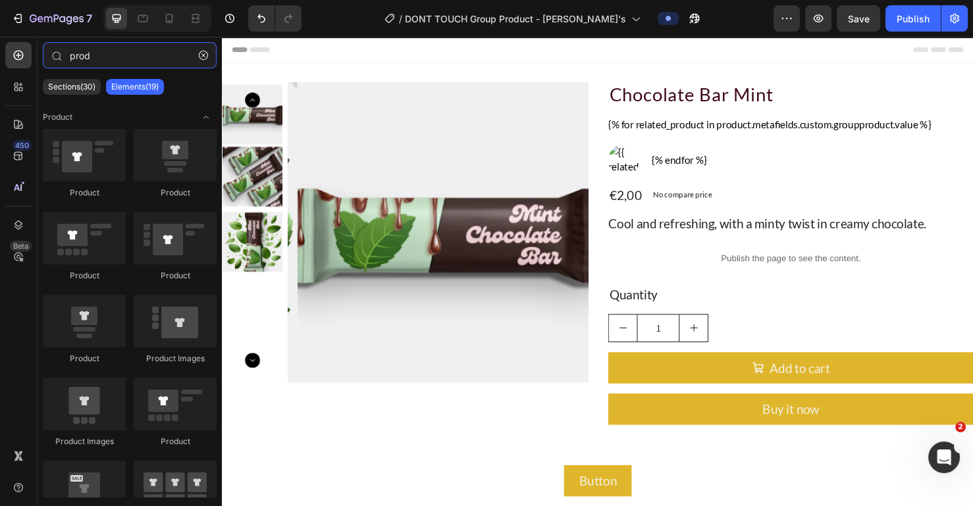
drag, startPoint x: 121, startPoint y: 53, endPoint x: 0, endPoint y: 57, distance: 121.1
click at [0, 57] on div "450 Beta prod Sections(30) Elements(19) Product Product Product Product Product…" at bounding box center [111, 271] width 222 height 469
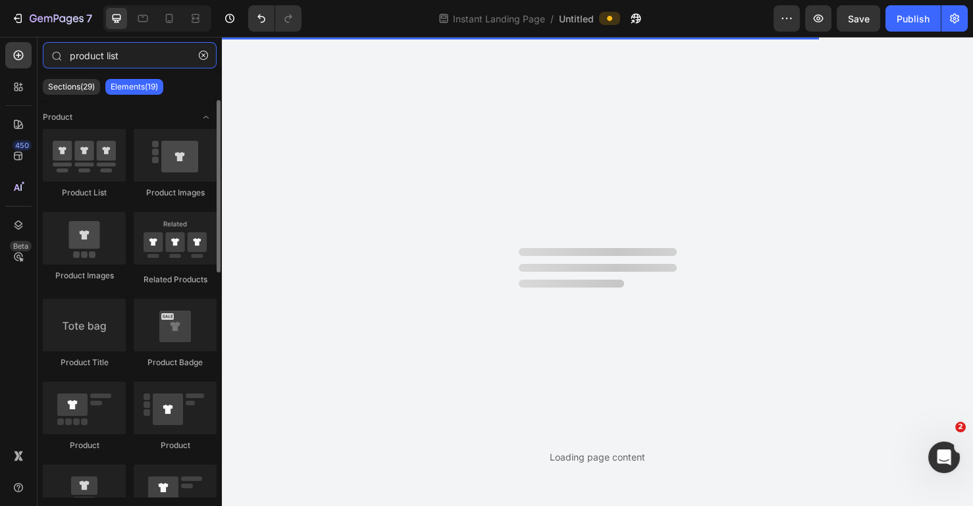
type input "product list"
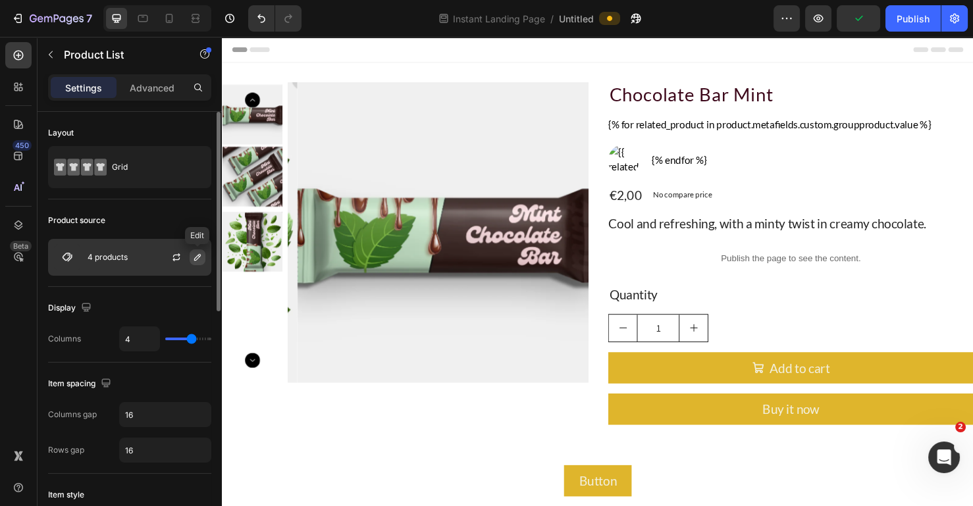
click at [193, 261] on icon "button" at bounding box center [197, 257] width 11 height 11
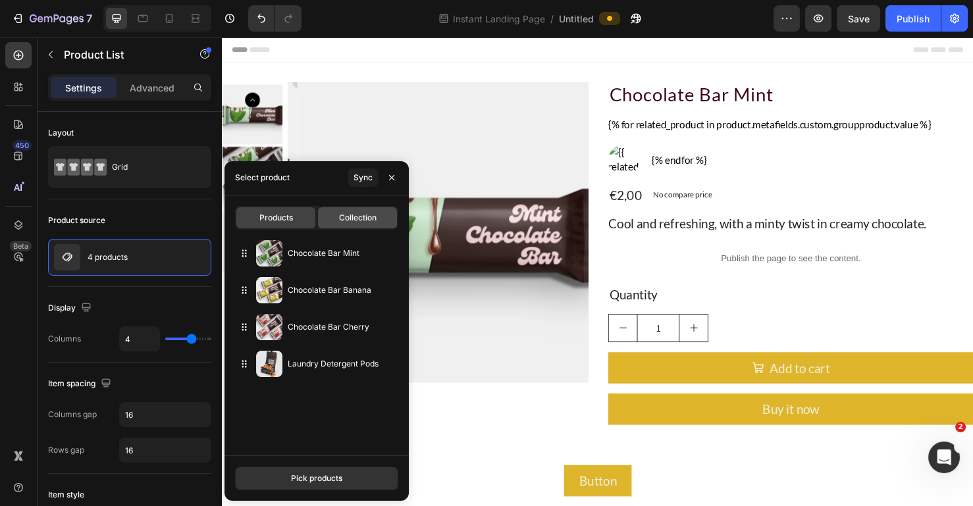
click at [357, 220] on span "Collection" at bounding box center [357, 218] width 38 height 12
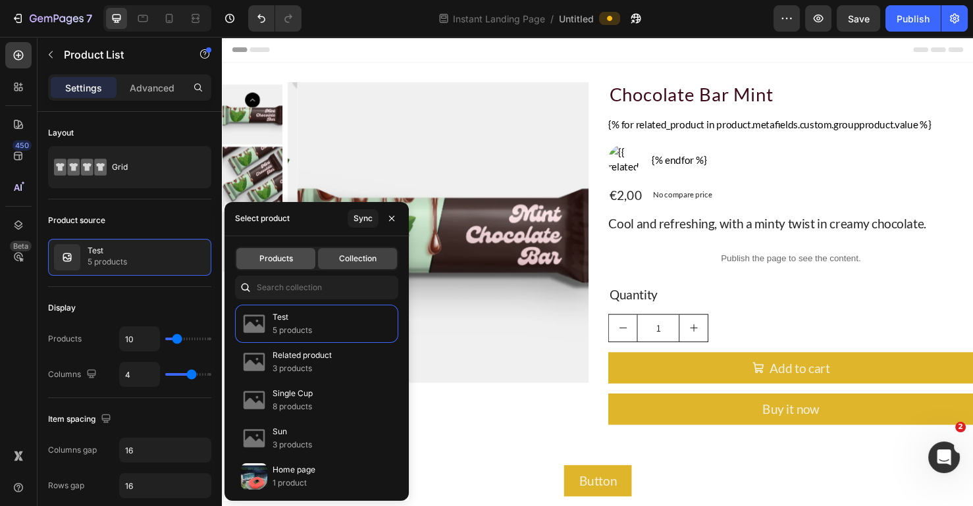
click at [282, 261] on span "Products" at bounding box center [276, 259] width 34 height 12
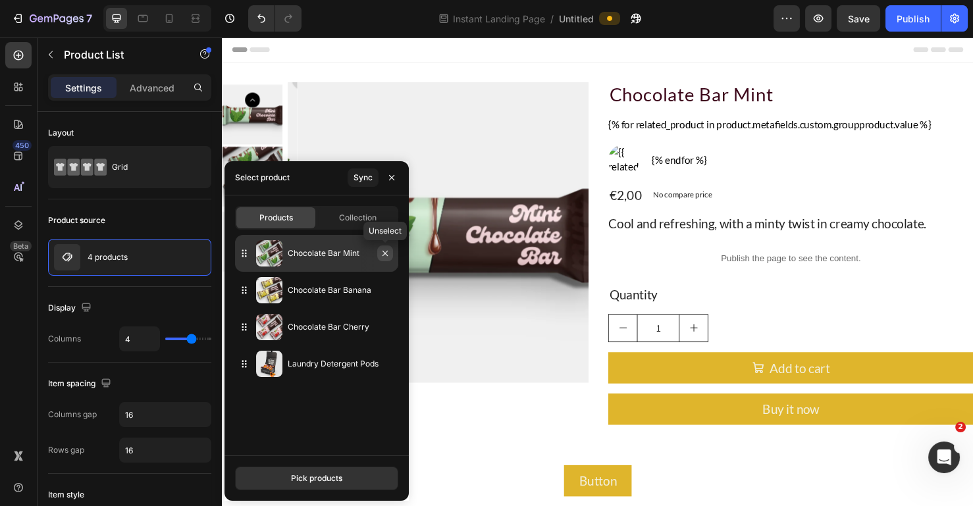
click at [386, 253] on icon "button" at bounding box center [385, 253] width 11 height 11
click at [387, 255] on icon "button" at bounding box center [384, 253] width 5 height 5
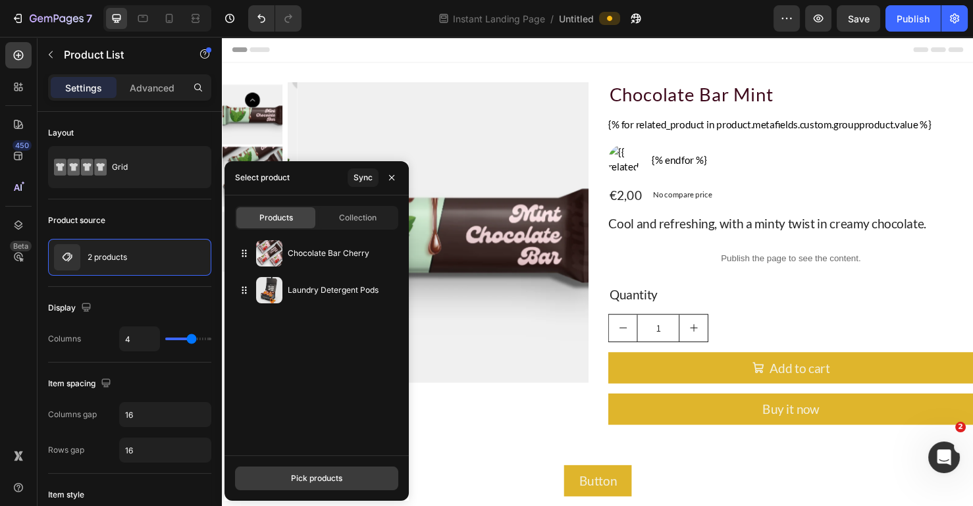
click at [319, 479] on div "Pick products" at bounding box center [316, 478] width 51 height 12
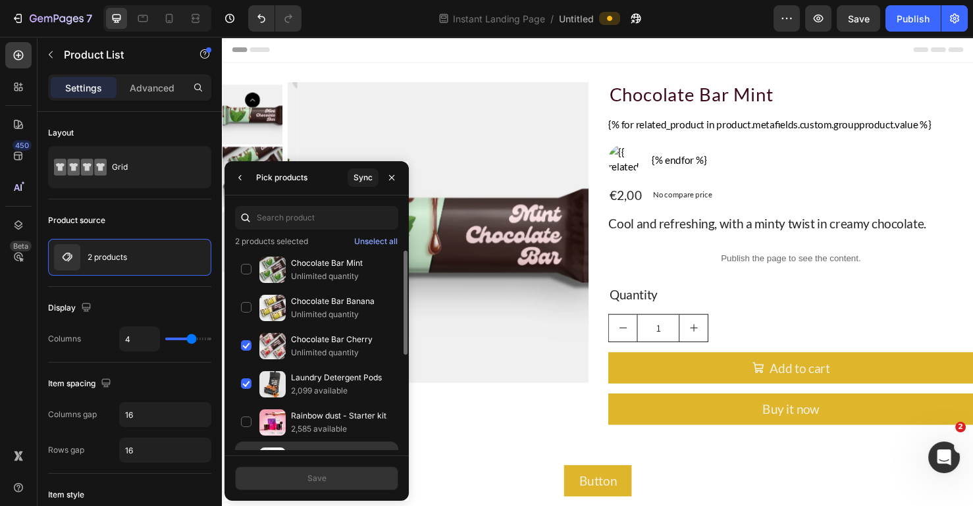
scroll to position [82, 0]
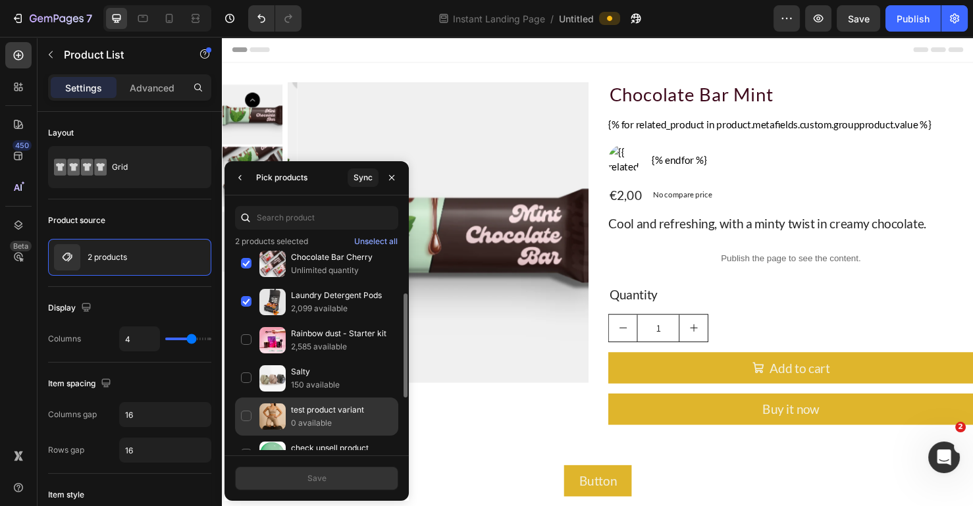
click at [343, 413] on p "test product variant" at bounding box center [341, 409] width 101 height 13
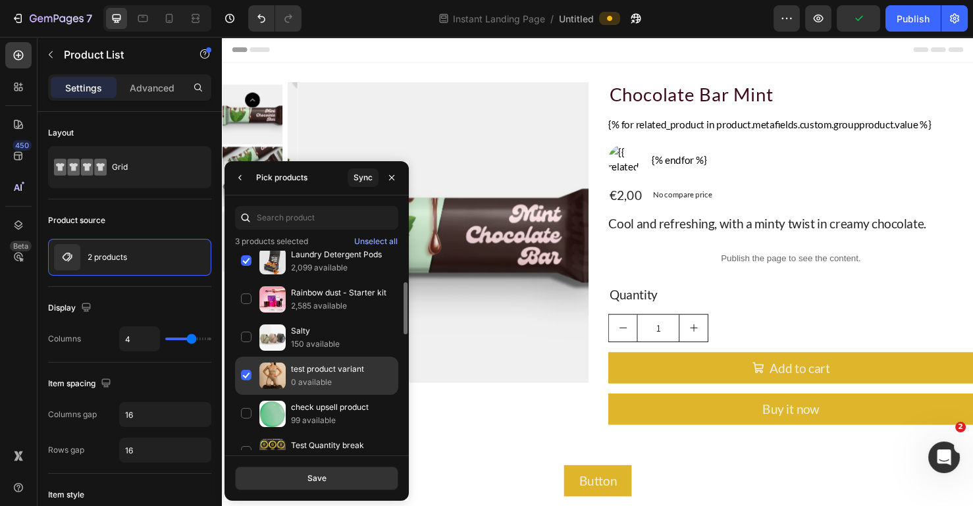
click at [338, 379] on p "0 available" at bounding box center [341, 382] width 101 height 13
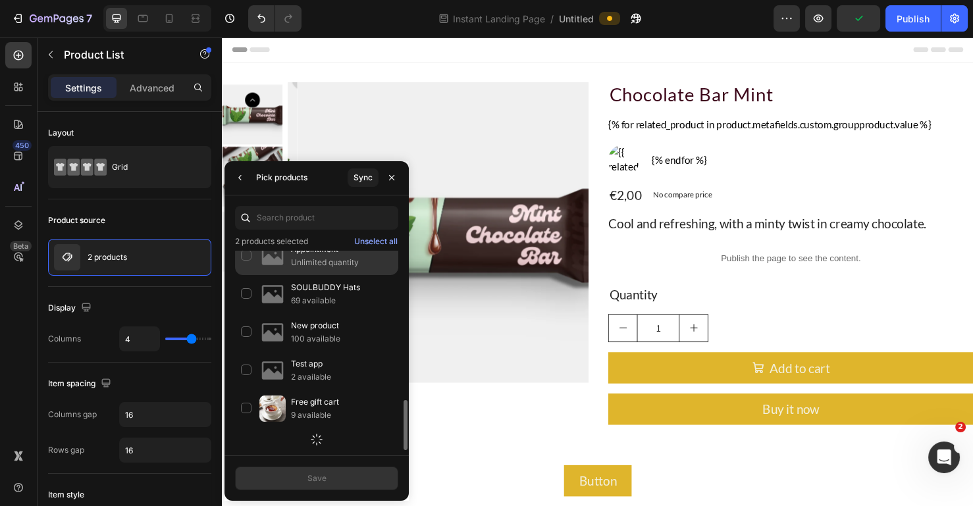
scroll to position [967, 0]
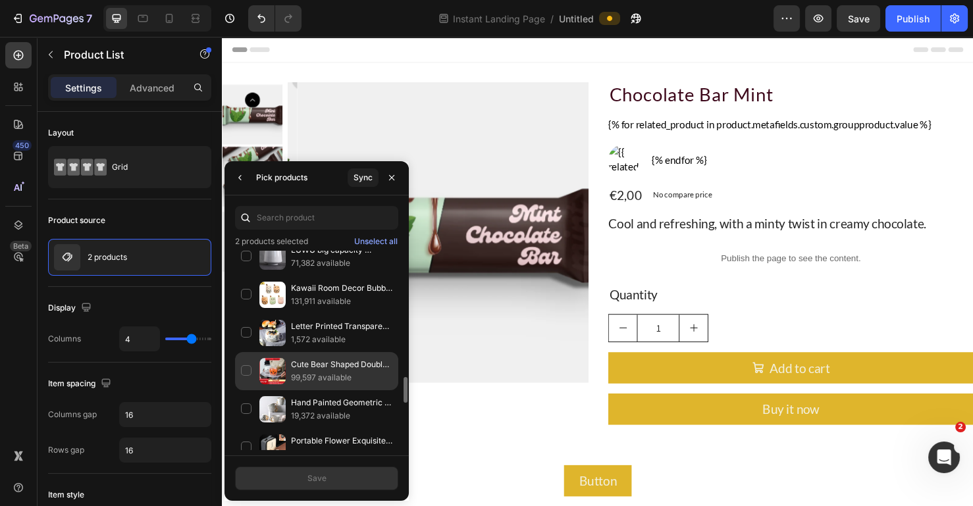
click at [344, 378] on p "99,597 available" at bounding box center [341, 377] width 101 height 13
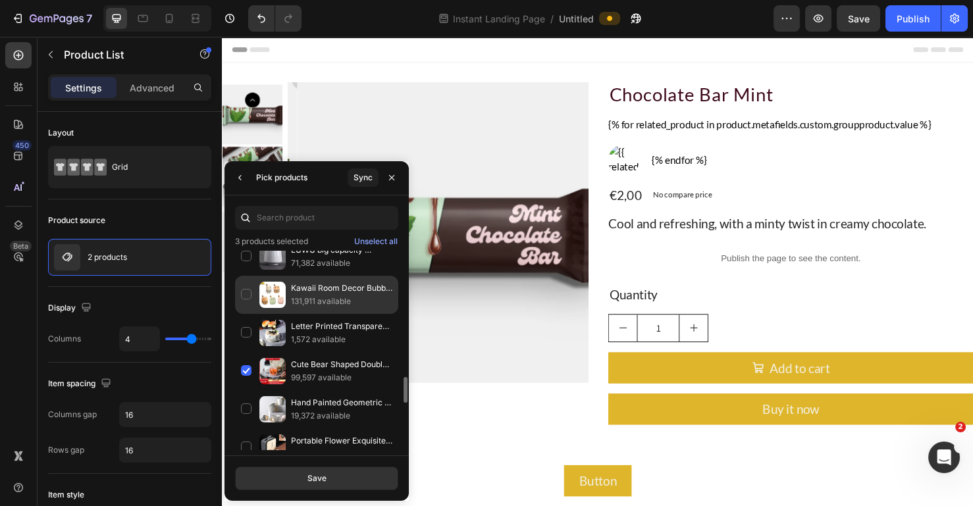
click at [343, 299] on p "131,911 available" at bounding box center [341, 301] width 101 height 13
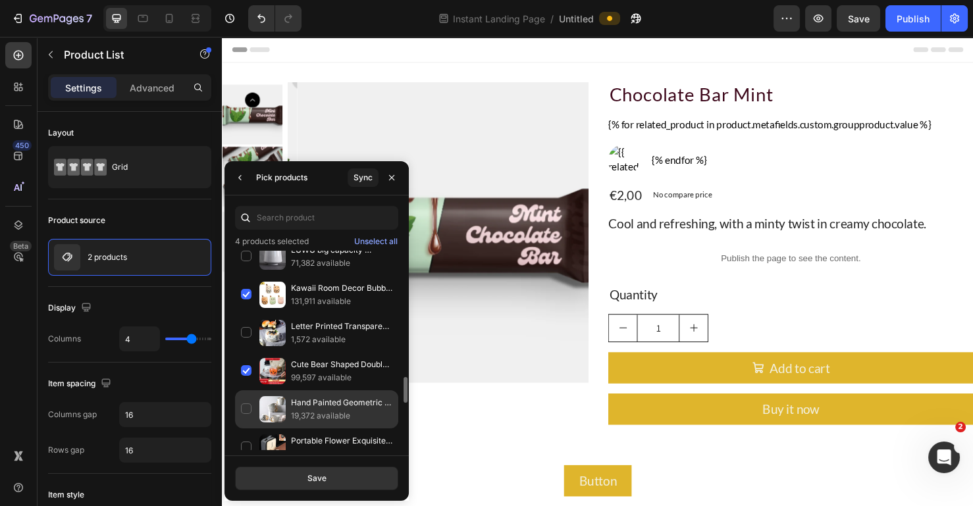
scroll to position [803, 0]
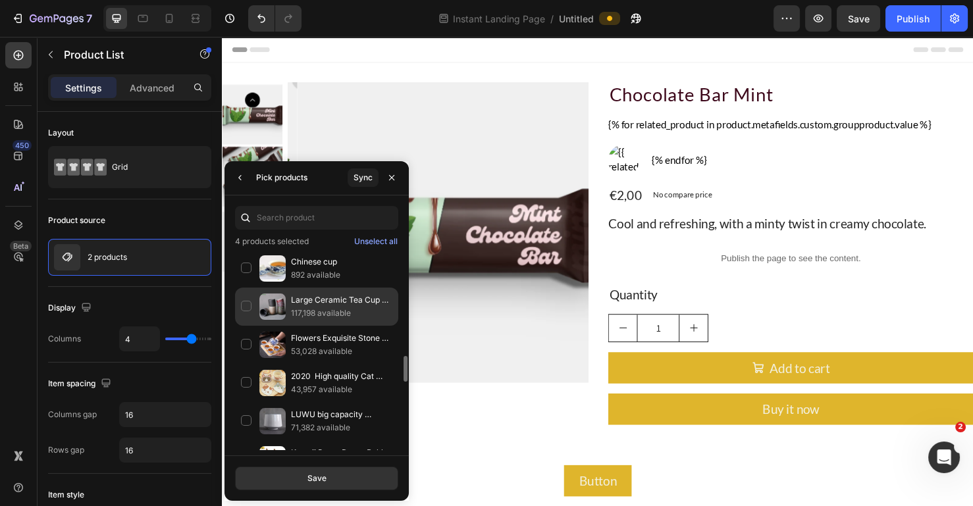
click at [342, 314] on p "117,198 available" at bounding box center [341, 313] width 101 height 13
click at [336, 470] on button "Save" at bounding box center [316, 479] width 163 height 24
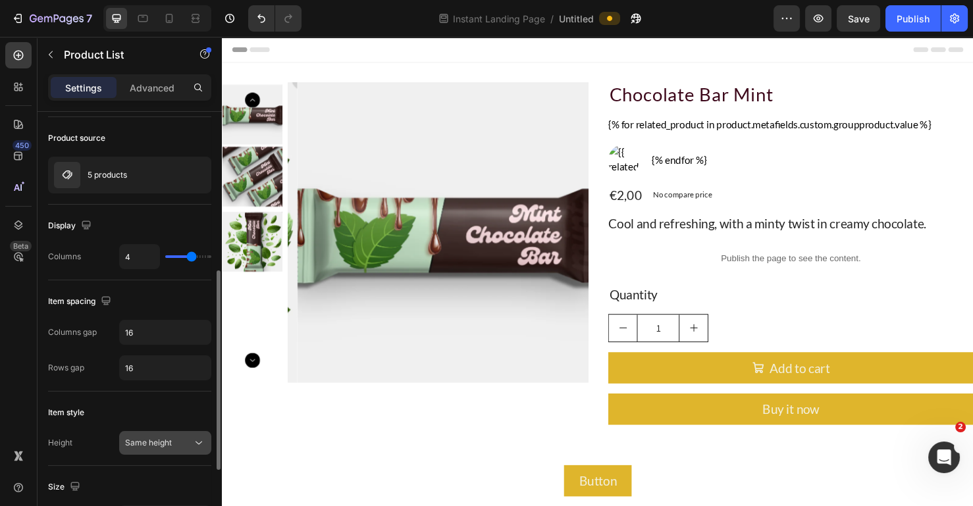
scroll to position [0, 0]
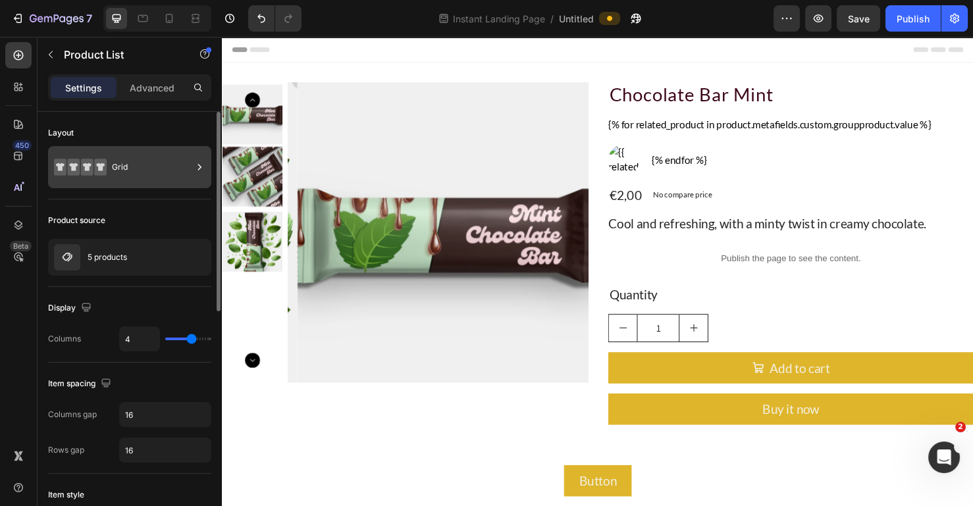
click at [163, 163] on div "Grid" at bounding box center [152, 167] width 80 height 30
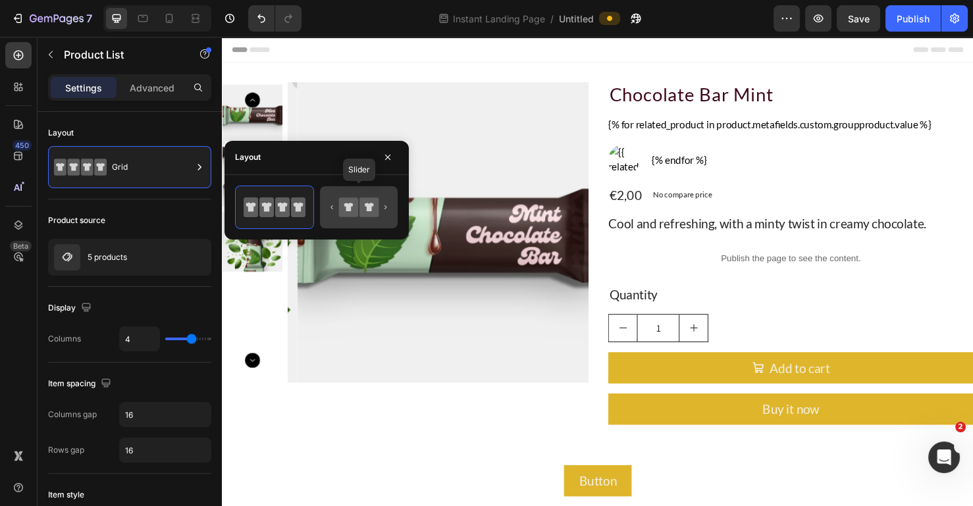
click at [332, 205] on icon at bounding box center [331, 207] width 3 height 4
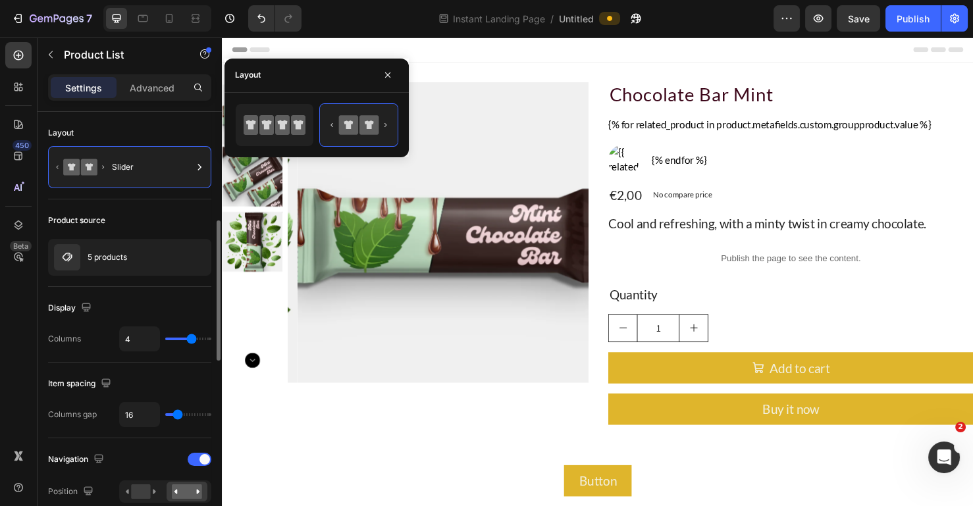
scroll to position [82, 0]
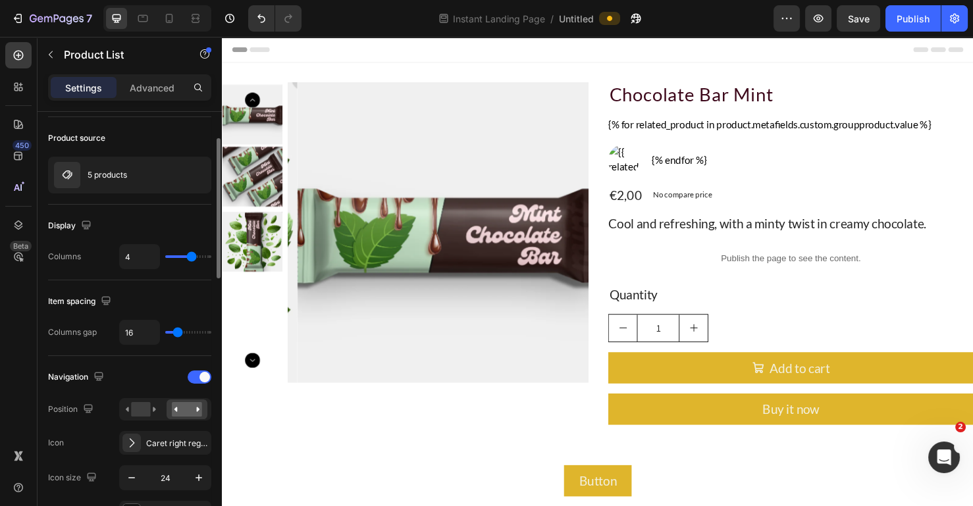
type input "3"
drag, startPoint x: 189, startPoint y: 257, endPoint x: 181, endPoint y: 257, distance: 7.9
type input "3"
click at [181, 257] on input "range" at bounding box center [188, 256] width 46 height 3
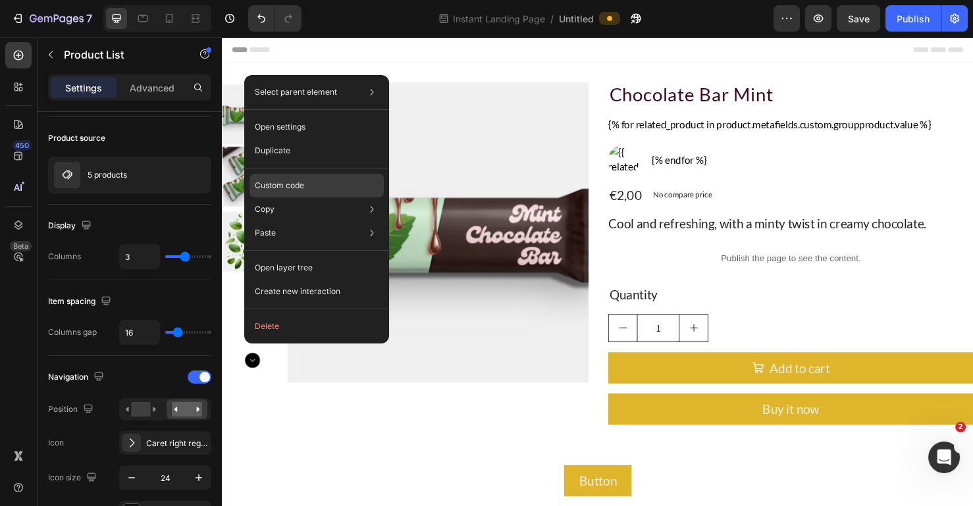
click at [319, 221] on div "Custom code" at bounding box center [316, 233] width 134 height 24
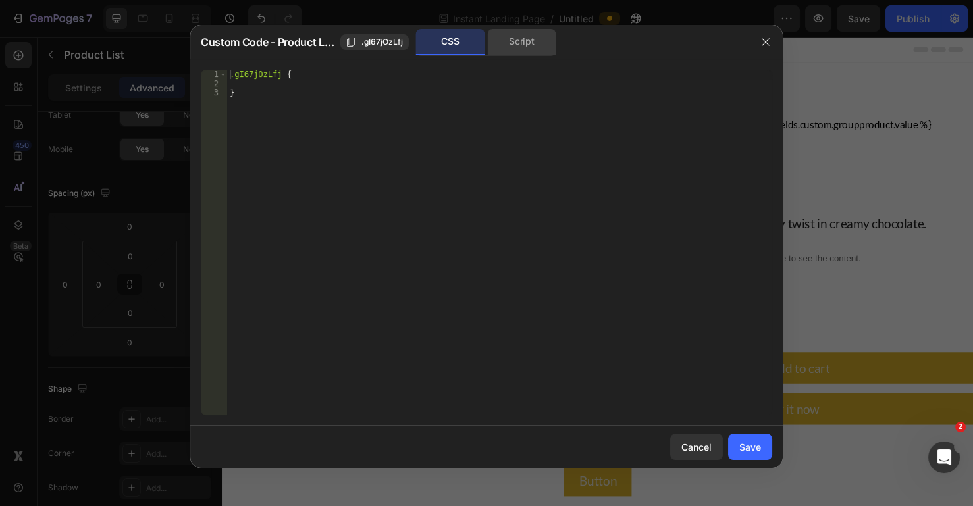
drag, startPoint x: 530, startPoint y: 43, endPoint x: 551, endPoint y: 38, distance: 21.1
click at [530, 43] on div "Script" at bounding box center [521, 42] width 69 height 26
click at [522, 41] on div "Script" at bounding box center [521, 42] width 69 height 26
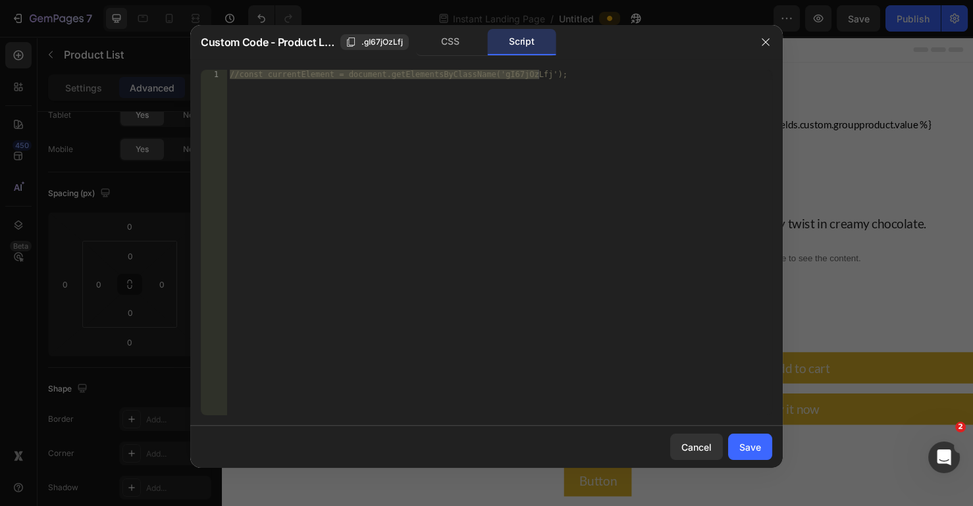
type textarea "//const currentElement = document.getElementsByClassName('gI67jOzLfj');"
click at [403, 76] on div "//const currentElement = document.getElementsByClassName('gI67jOzLfj');" at bounding box center [499, 242] width 545 height 345
drag, startPoint x: 568, startPoint y: 78, endPoint x: 134, endPoint y: 68, distance: 433.8
click at [134, 68] on div "Custom Code - Product List .gI67jOzLfj CSS Script //const currentElement = docu…" at bounding box center [486, 253] width 973 height 506
paste textarea "}, 1000);"
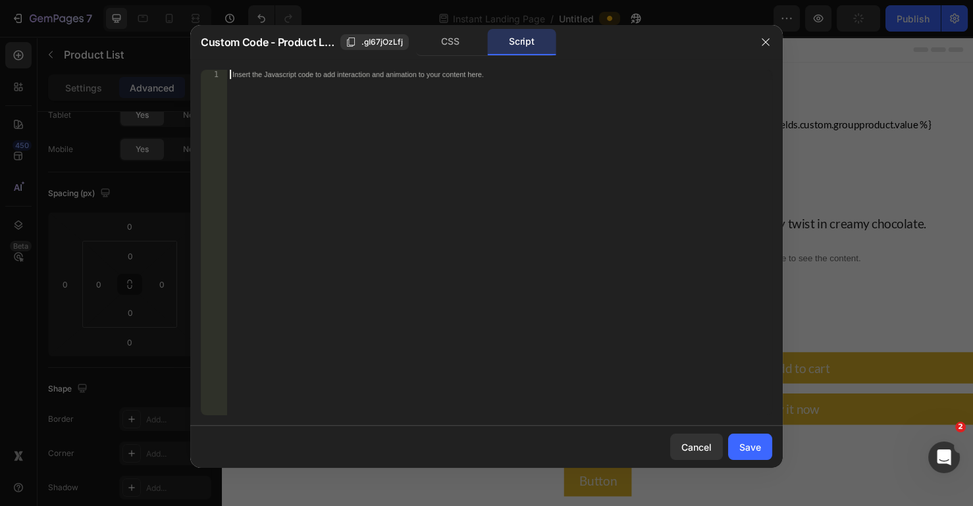
type textarea "}, 1000);"
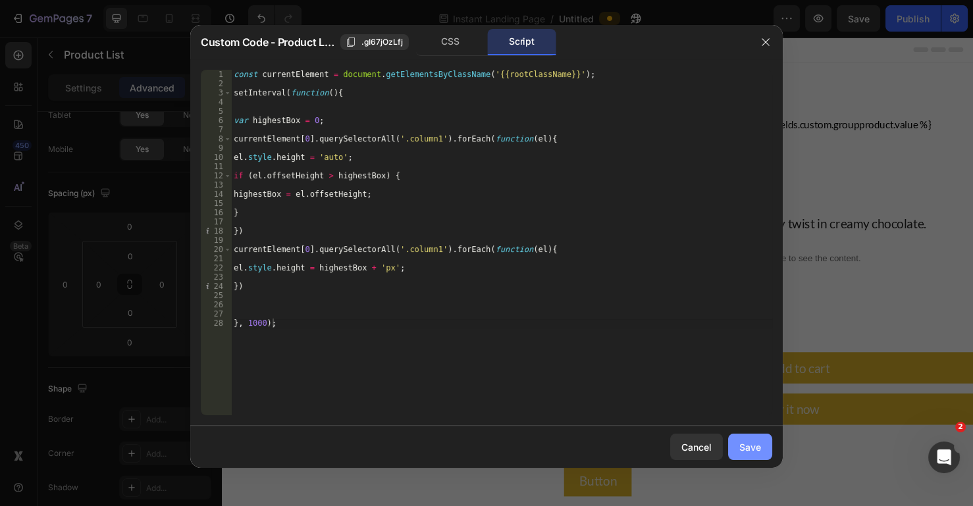
click at [752, 446] on div "Save" at bounding box center [750, 447] width 22 height 14
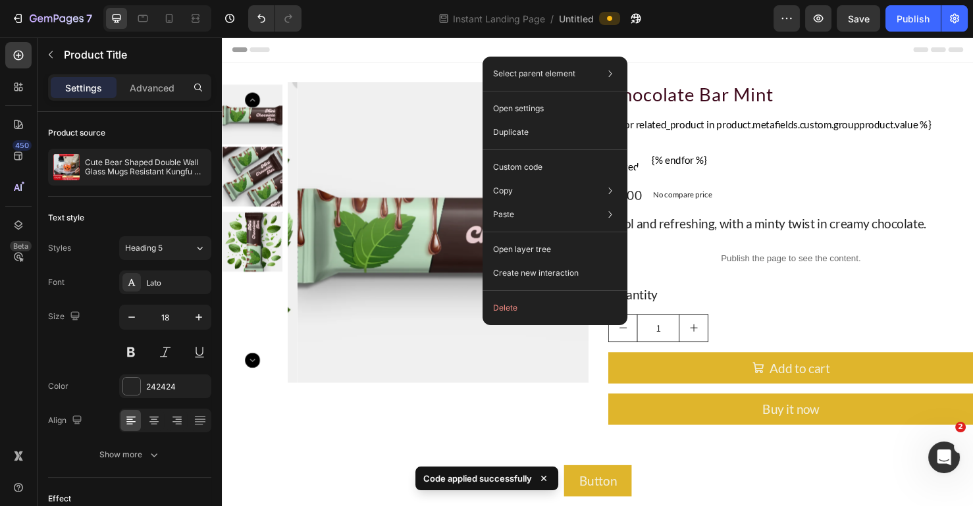
scroll to position [324, 0]
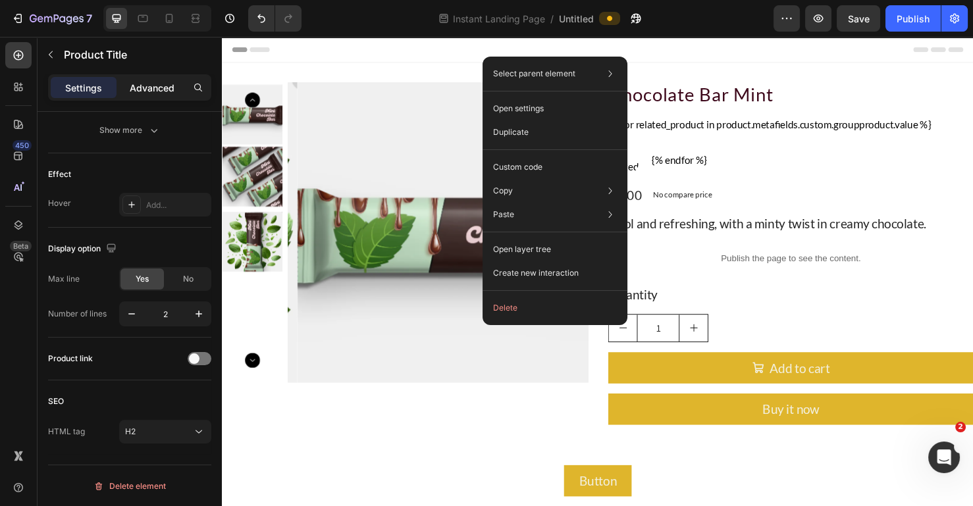
click at [160, 81] on p "Advanced" at bounding box center [152, 88] width 45 height 14
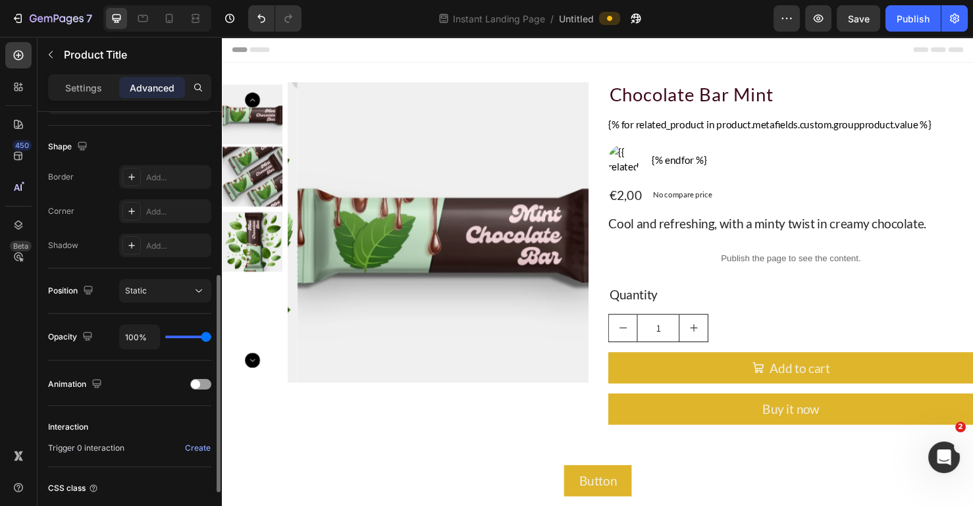
scroll to position [426, 0]
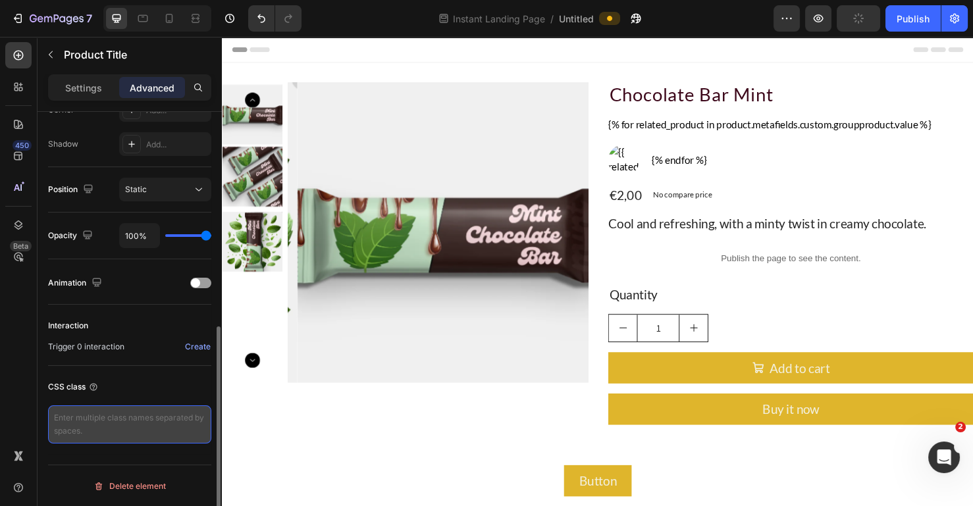
click at [121, 420] on textarea at bounding box center [129, 424] width 163 height 38
paste textarea "column1"
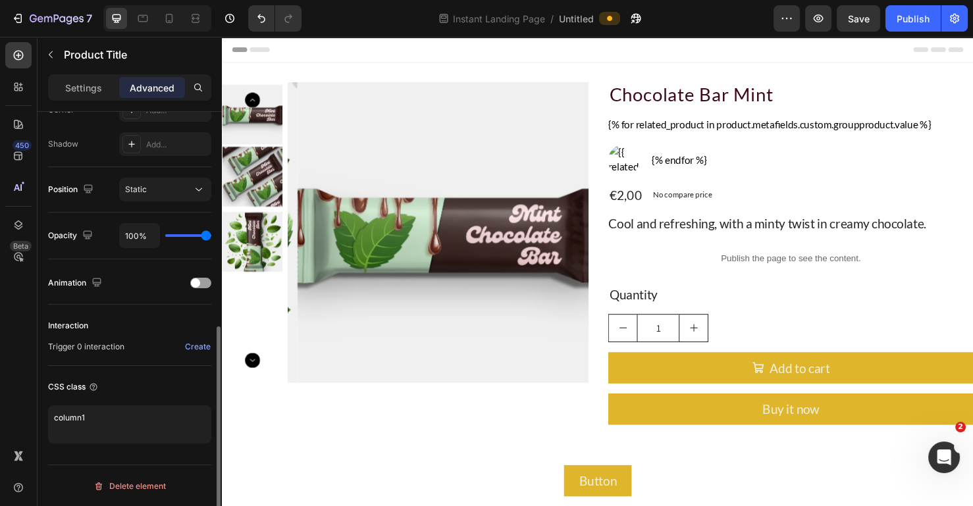
type textarea "column1"
click at [125, 417] on textarea "column1" at bounding box center [129, 424] width 163 height 38
click at [919, 26] on button "Publish" at bounding box center [912, 18] width 55 height 26
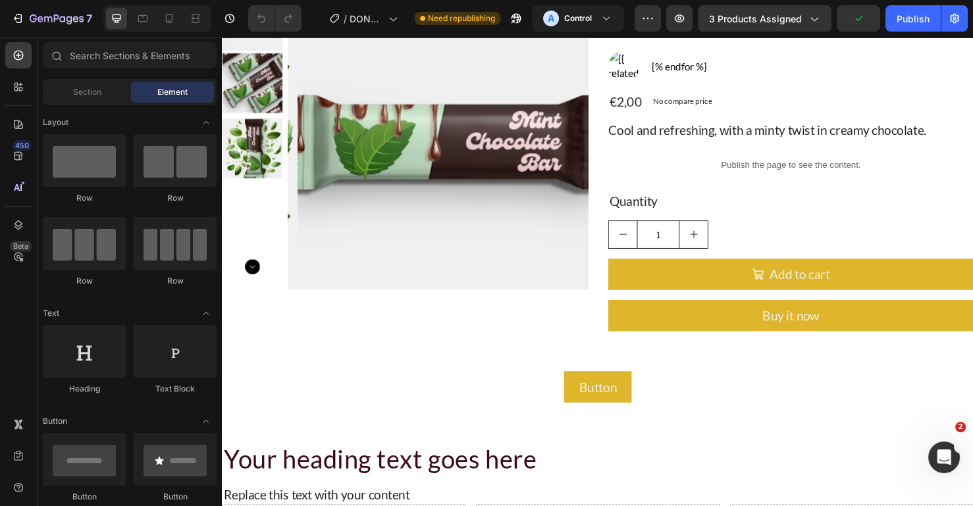
scroll to position [1191, 0]
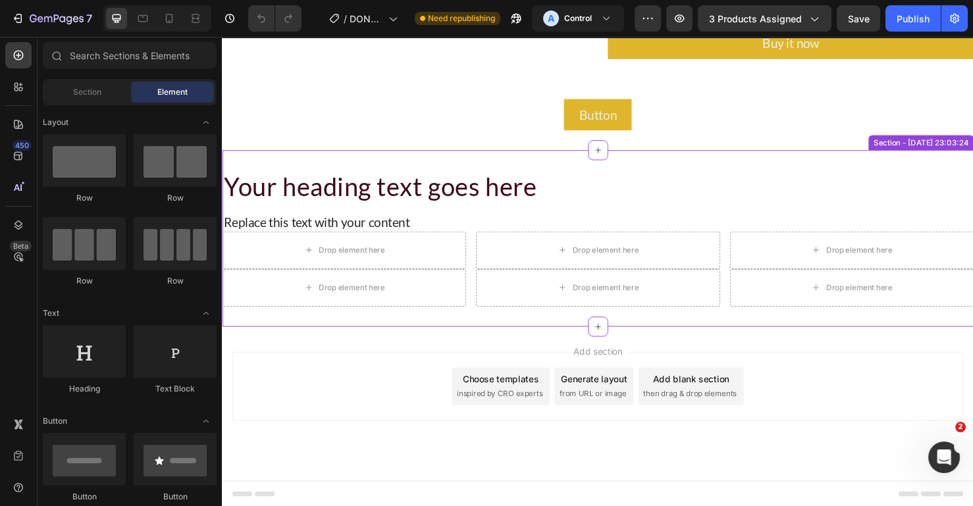
click at [873, 213] on div "Your heading text goes here Heading Row Replace this text with your content Tex…" at bounding box center [617, 248] width 790 height 143
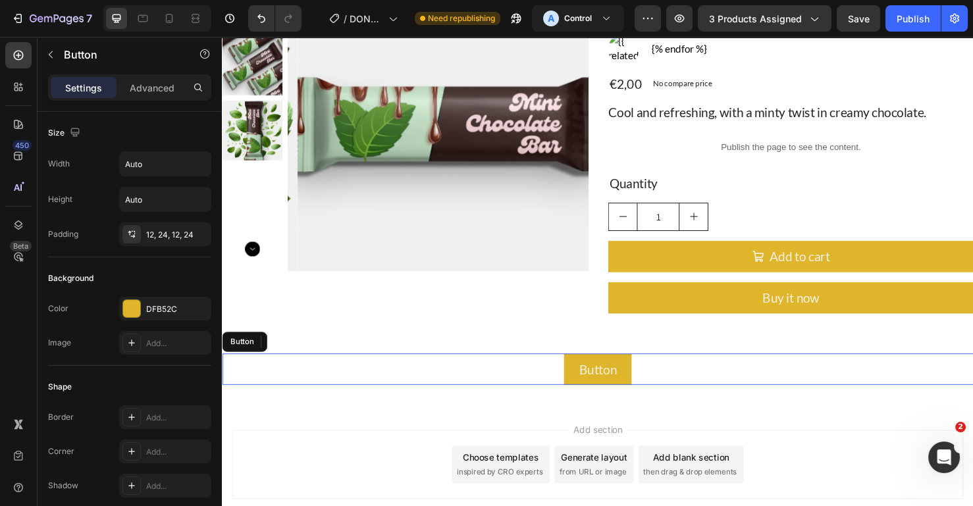
scroll to position [0, 0]
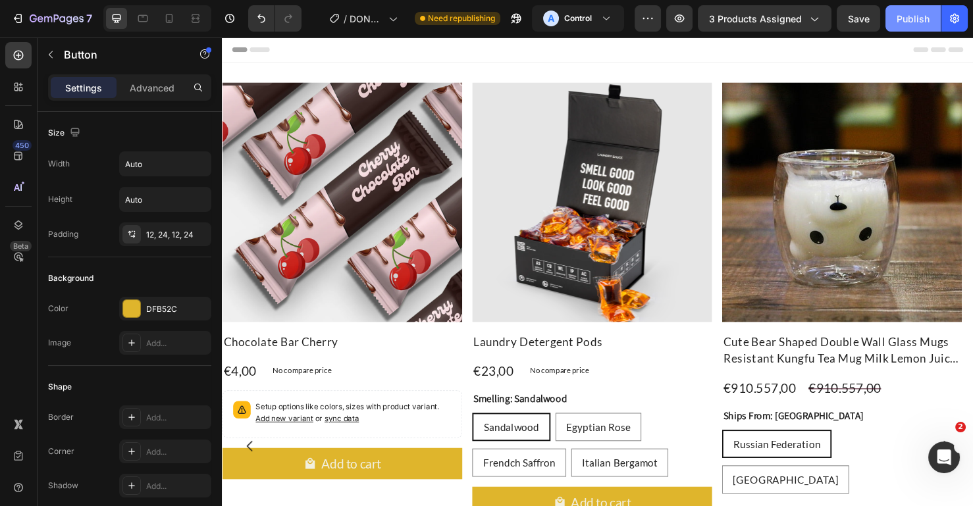
click at [909, 15] on div "Publish" at bounding box center [912, 19] width 33 height 14
